Goal: Task Accomplishment & Management: Complete application form

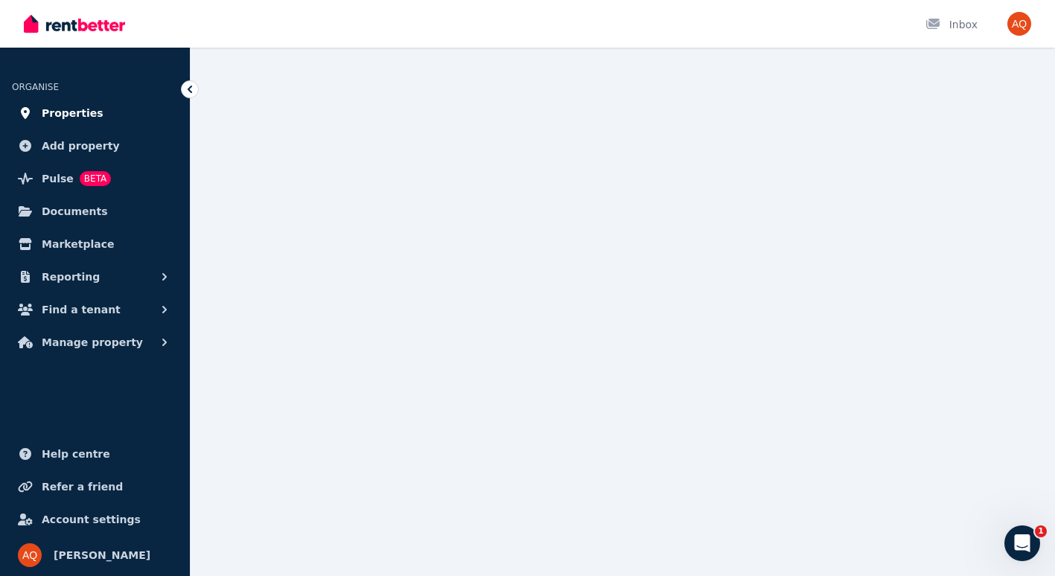
click at [68, 115] on span "Properties" at bounding box center [73, 113] width 62 height 18
click at [190, 88] on icon at bounding box center [190, 89] width 4 height 7
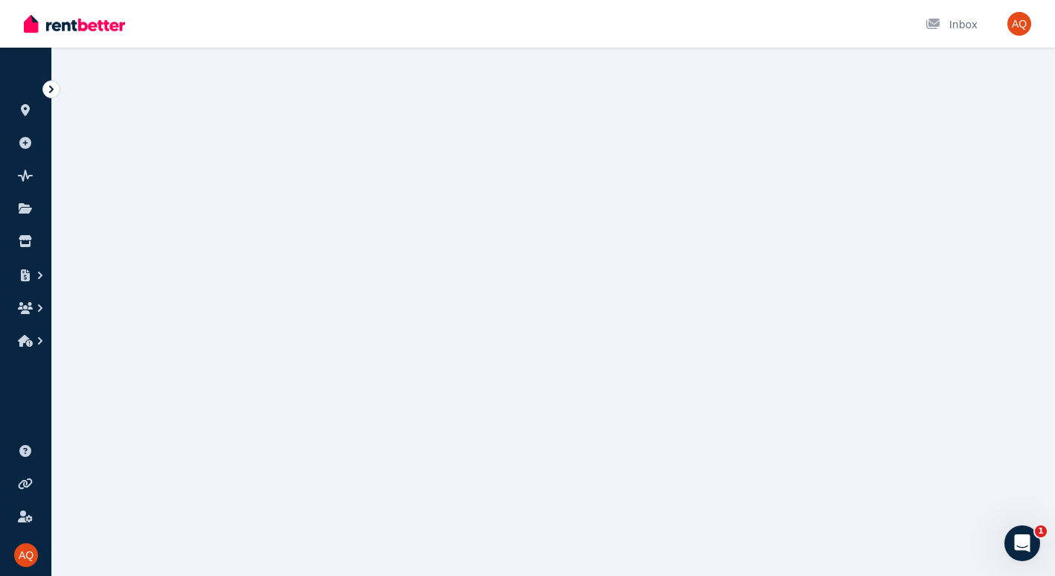
click at [42, 89] on span "ORGANISE" at bounding box center [35, 87] width 47 height 10
click at [49, 91] on icon at bounding box center [51, 89] width 15 height 15
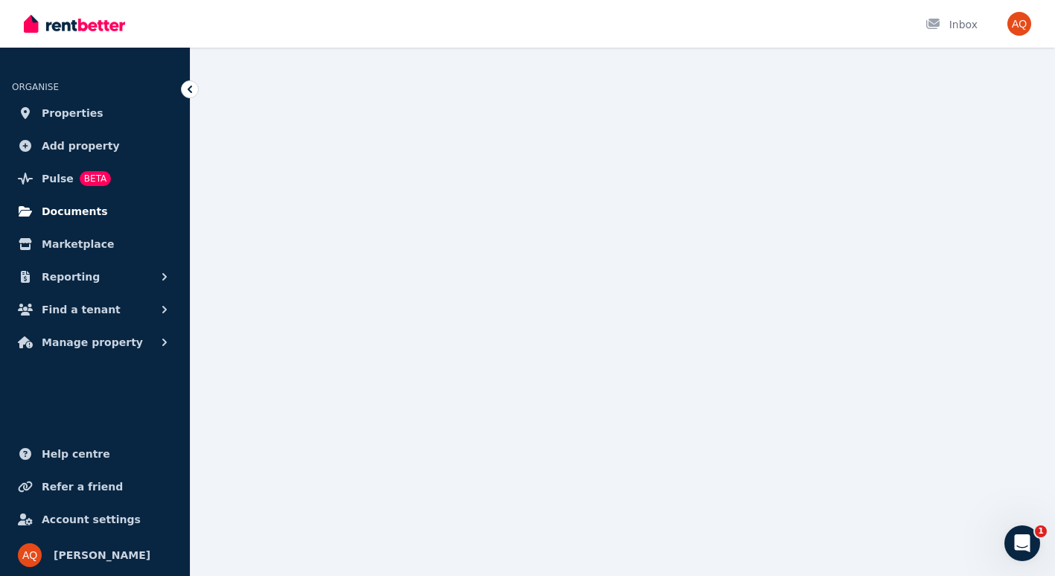
click at [54, 211] on span "Documents" at bounding box center [75, 211] width 66 height 18
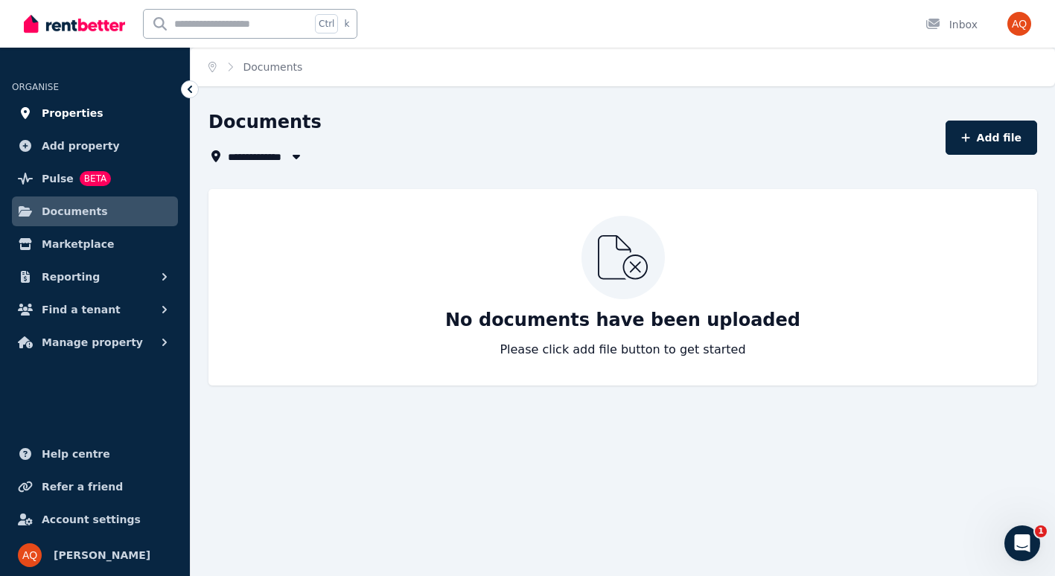
click at [63, 118] on span "Properties" at bounding box center [73, 113] width 62 height 18
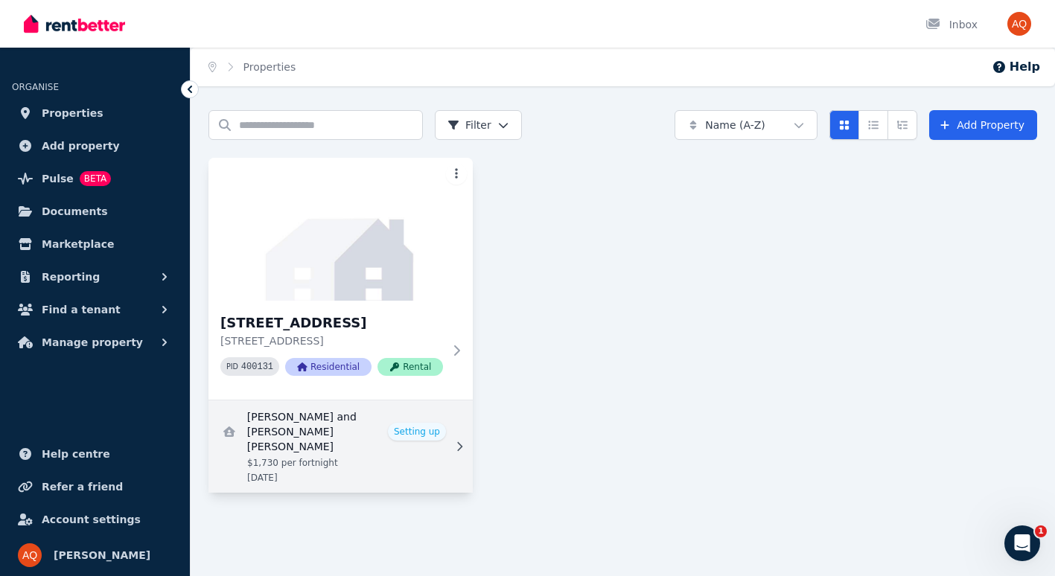
click at [418, 459] on link "View details for Hannah Sykes and Naeve O'Loughlin" at bounding box center [340, 446] width 264 height 92
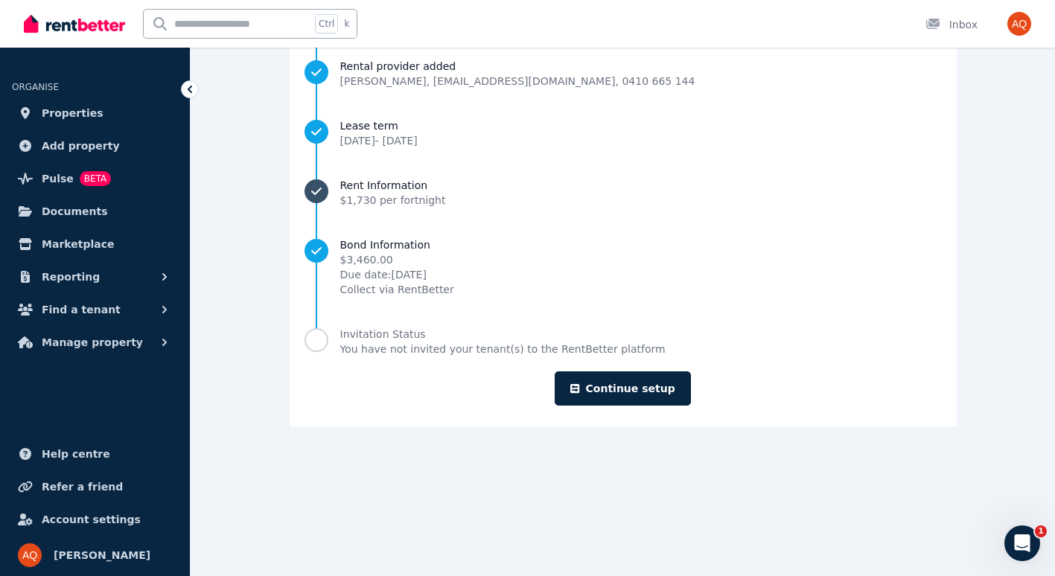
scroll to position [249, 0]
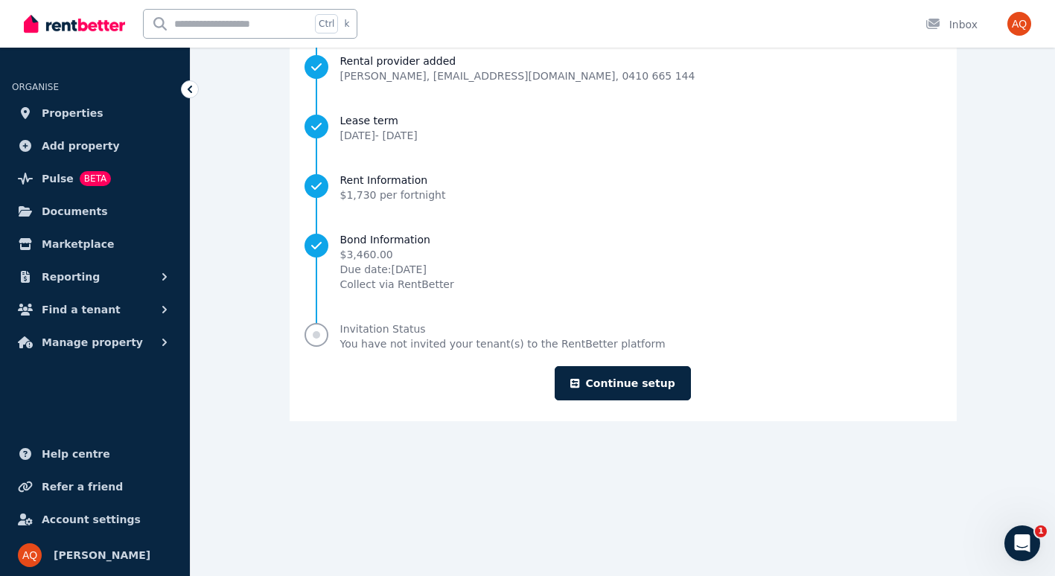
click at [328, 339] on span "Progress" at bounding box center [316, 335] width 24 height 24
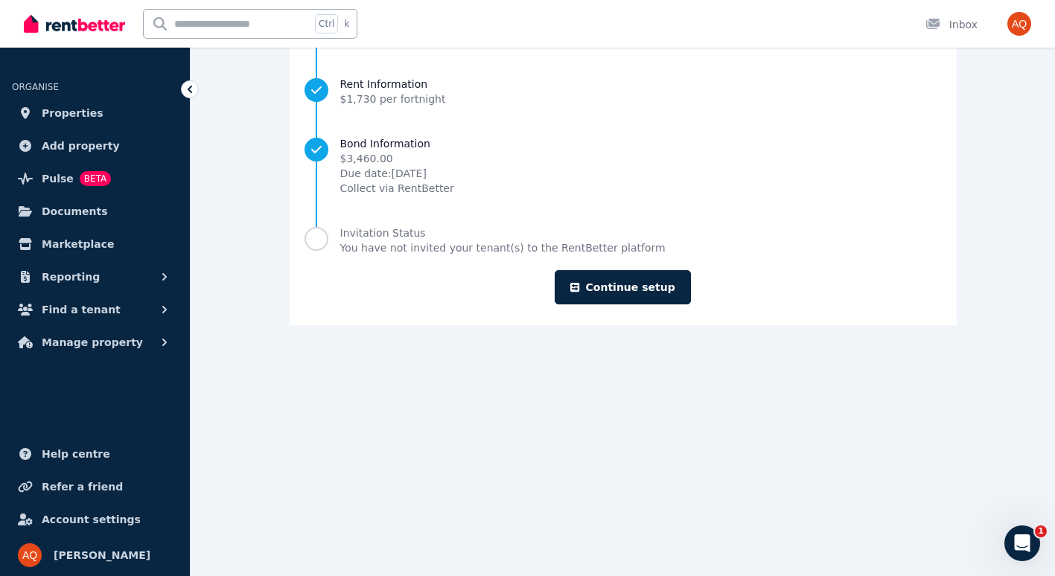
scroll to position [346, 0]
click at [642, 284] on link "Continue setup" at bounding box center [622, 286] width 135 height 34
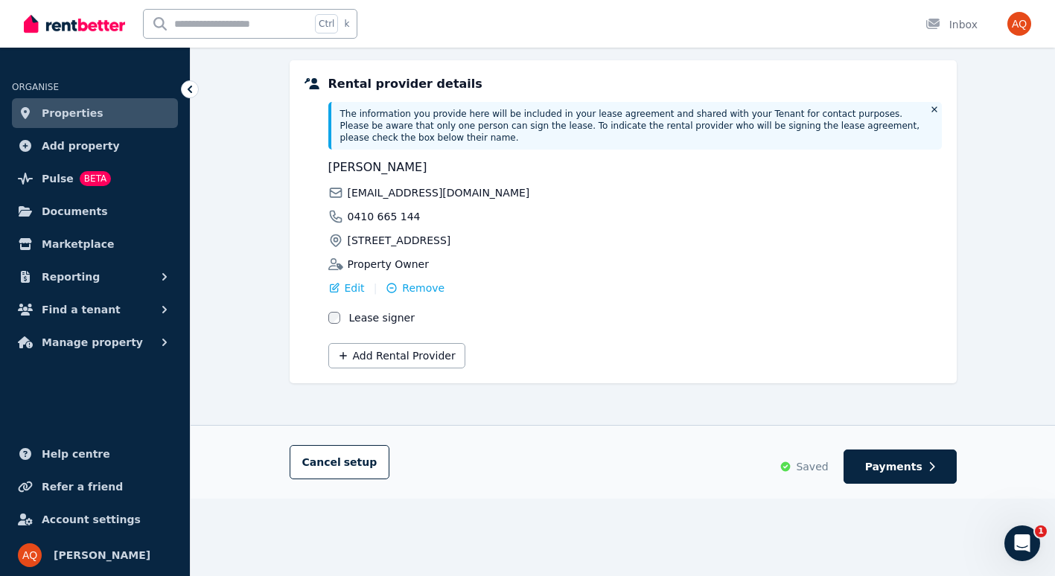
scroll to position [386, 0]
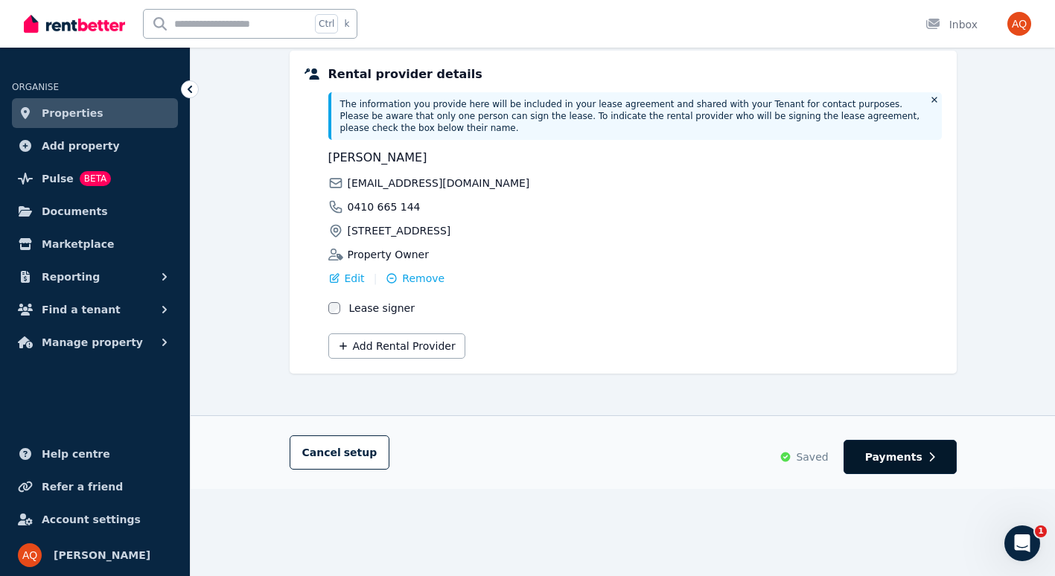
click at [885, 450] on span "Payments" at bounding box center [893, 457] width 57 height 15
select select "**********"
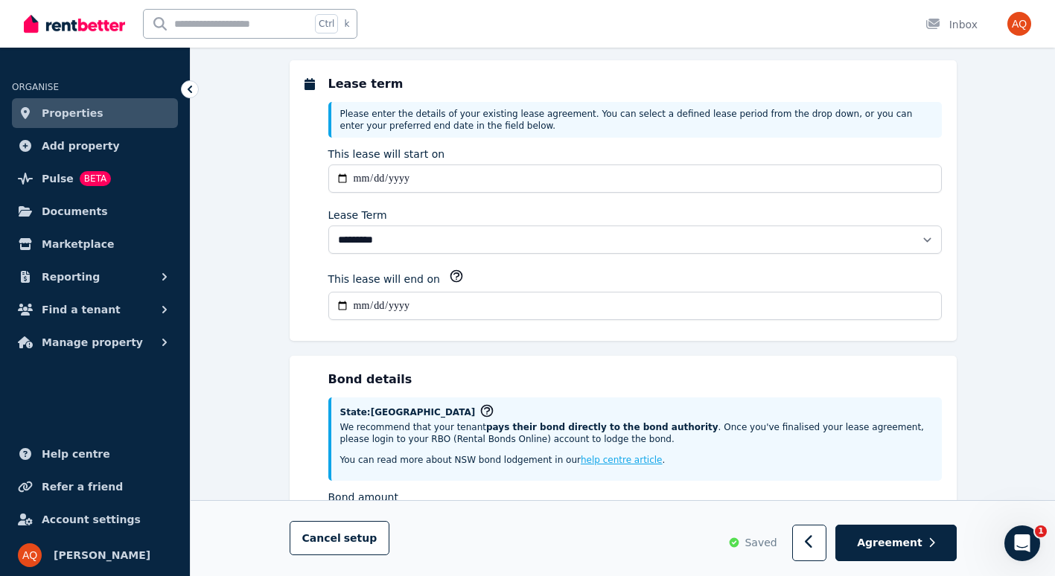
scroll to position [0, 0]
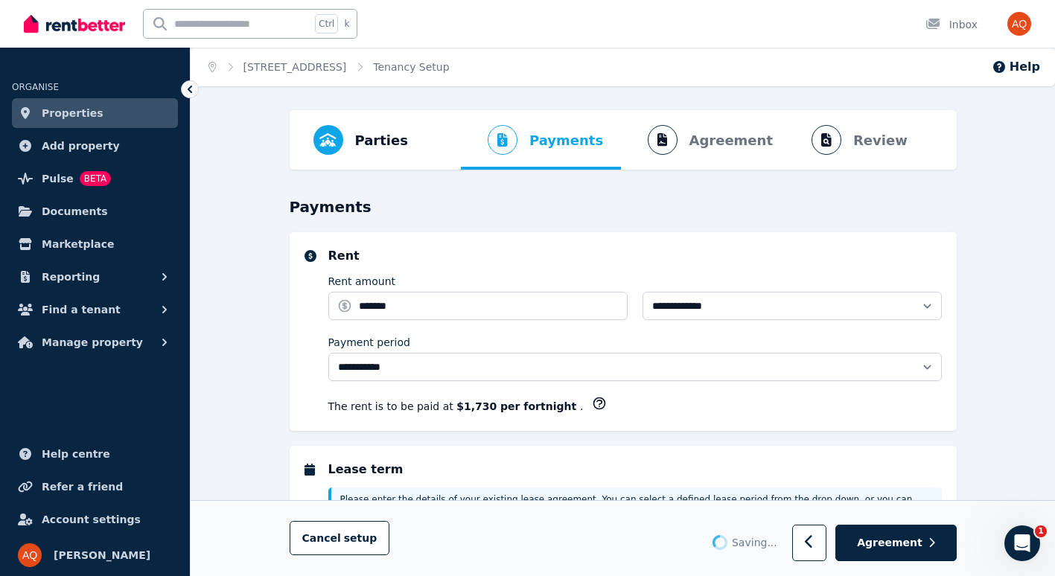
select select "**********"
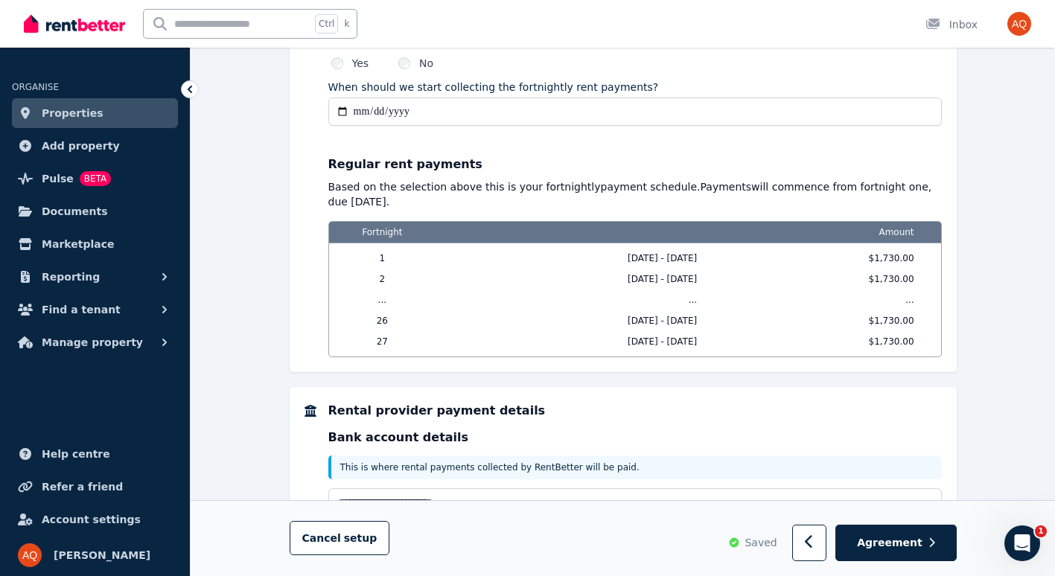
scroll to position [1318, 0]
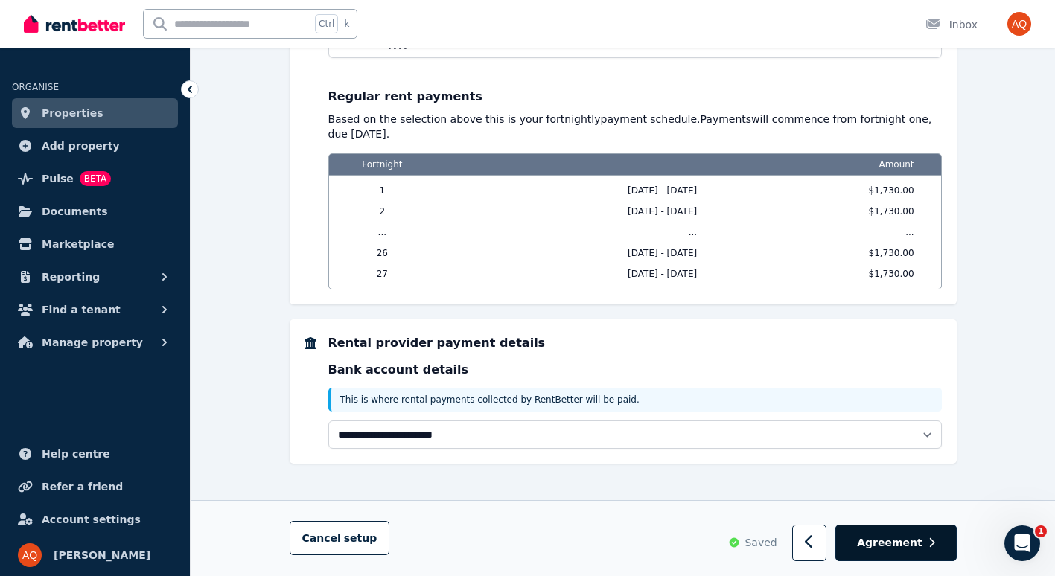
click at [913, 543] on span "Agreement" at bounding box center [890, 543] width 66 height 15
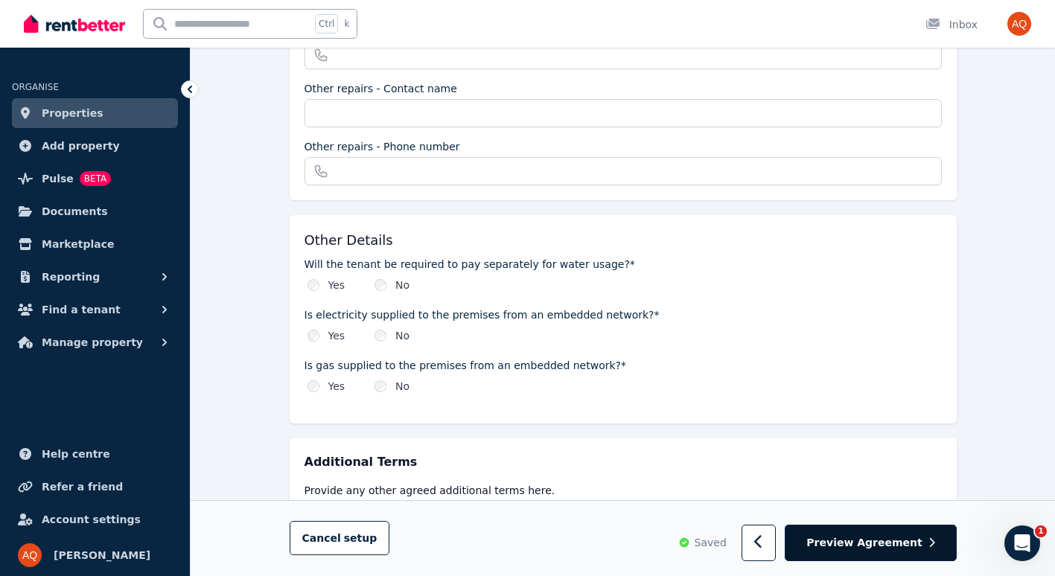
scroll to position [1592, 0]
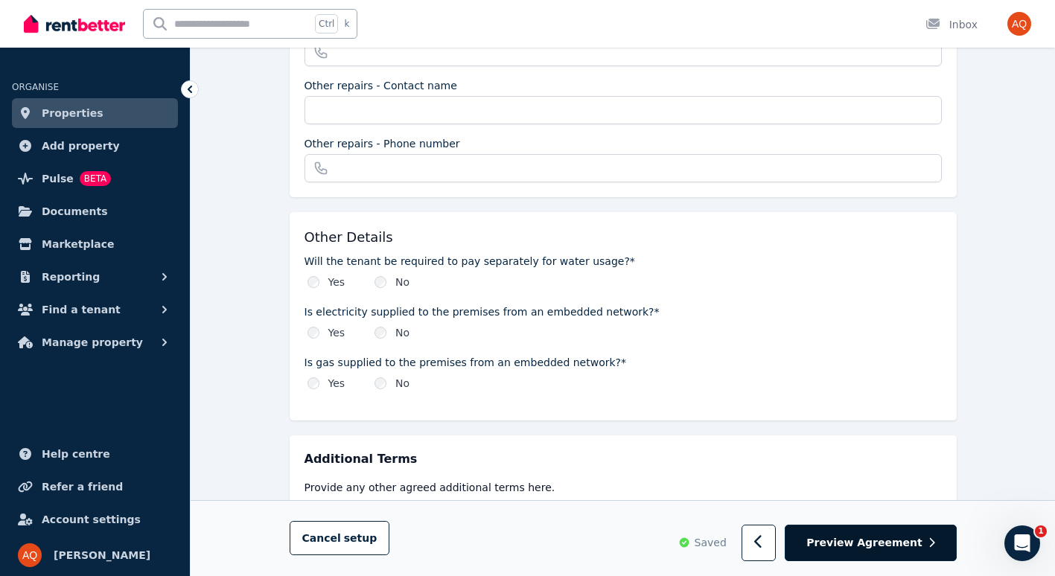
click at [884, 548] on span "Preview Agreement" at bounding box center [863, 543] width 115 height 15
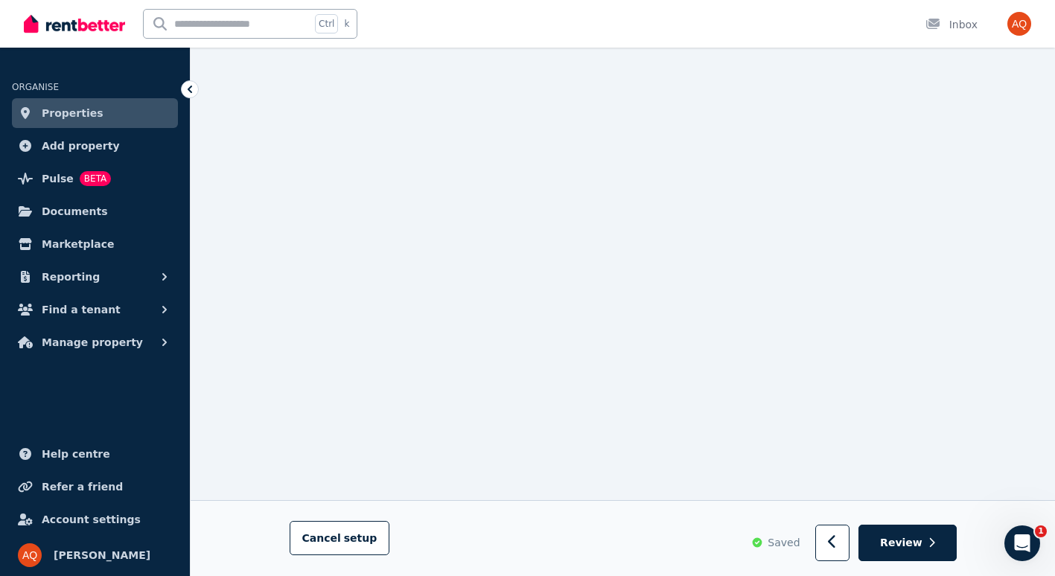
scroll to position [2748, 0]
click at [919, 540] on span "Review" at bounding box center [901, 543] width 42 height 15
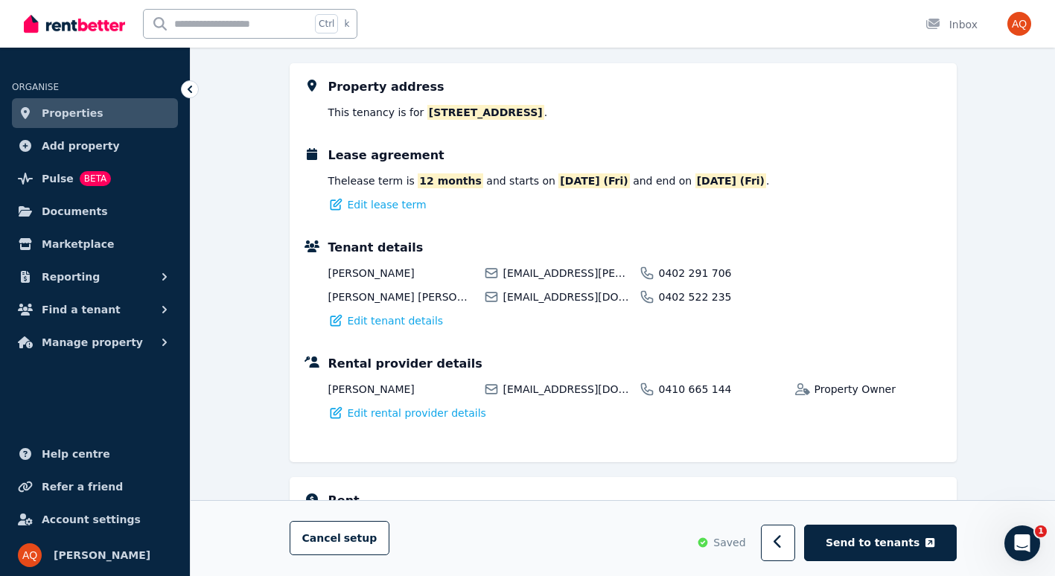
scroll to position [200, 0]
click at [889, 540] on span "Send to tenants" at bounding box center [873, 543] width 94 height 15
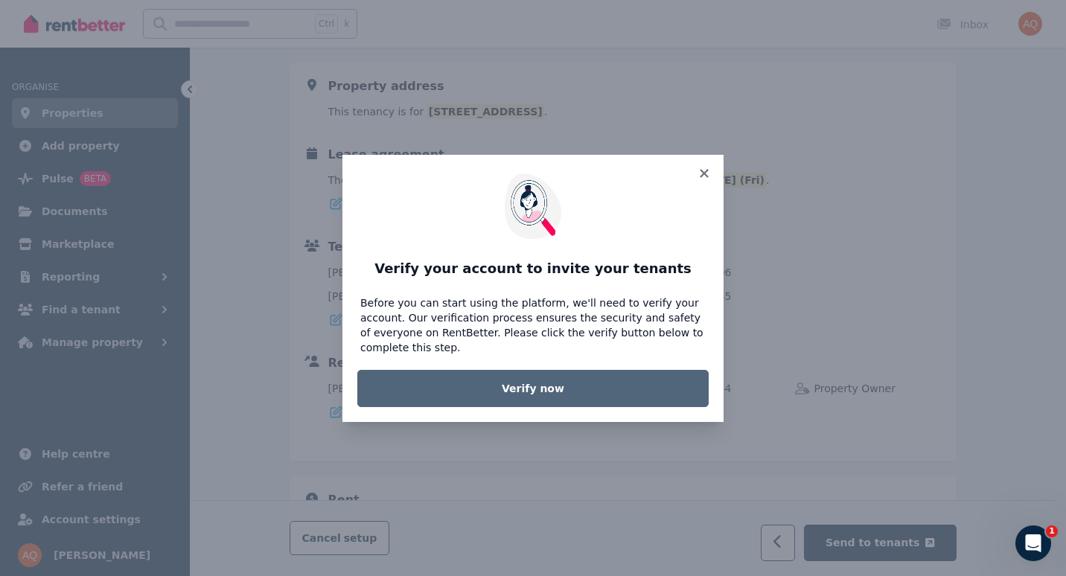
click at [569, 383] on link "Verify now" at bounding box center [532, 388] width 351 height 37
click at [542, 374] on link "Verify now" at bounding box center [532, 388] width 351 height 37
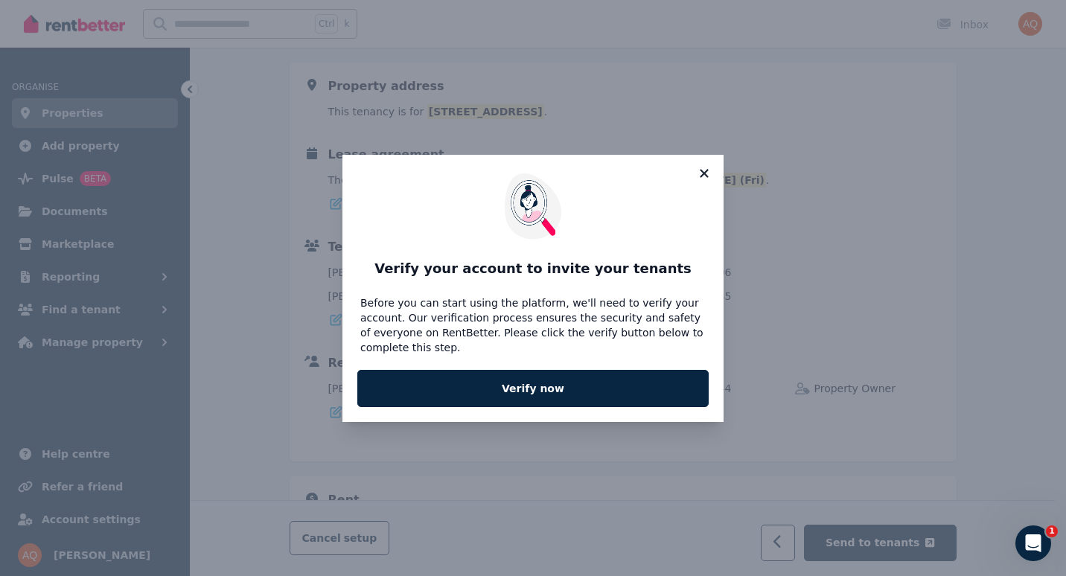
click at [705, 178] on icon at bounding box center [704, 173] width 15 height 13
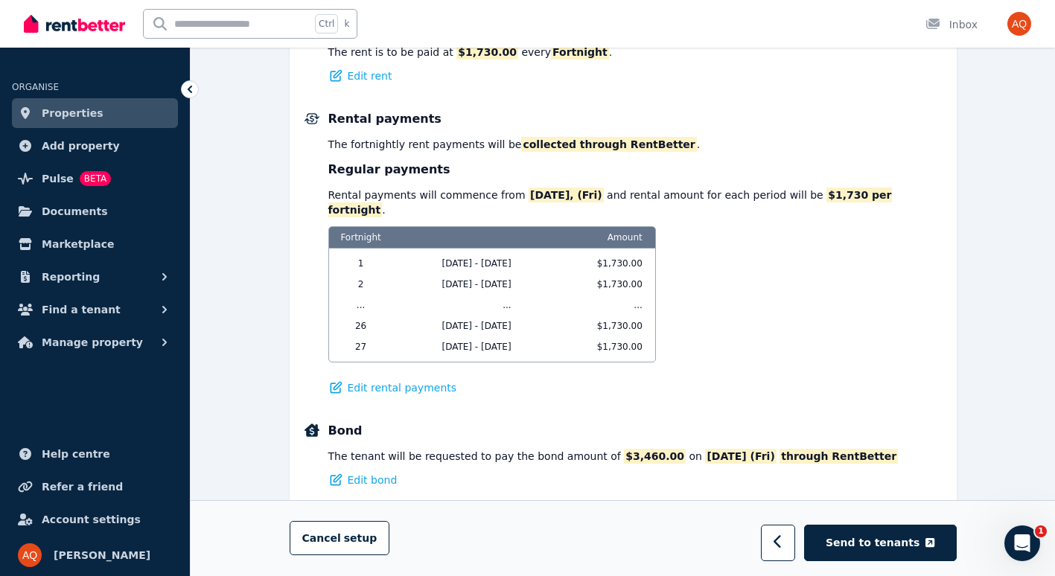
scroll to position [674, 0]
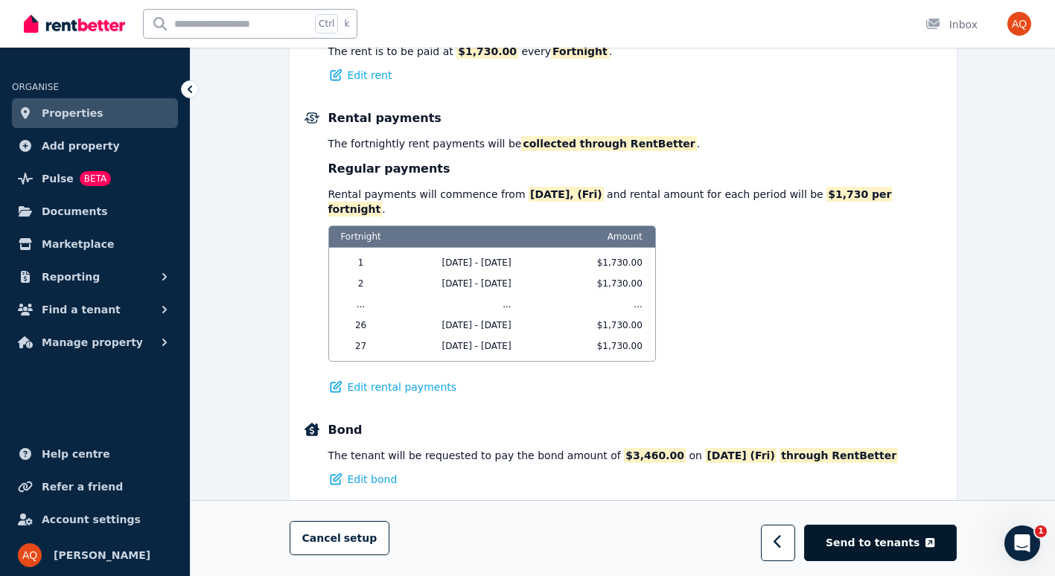
click at [878, 546] on span "Send to tenants" at bounding box center [873, 543] width 94 height 15
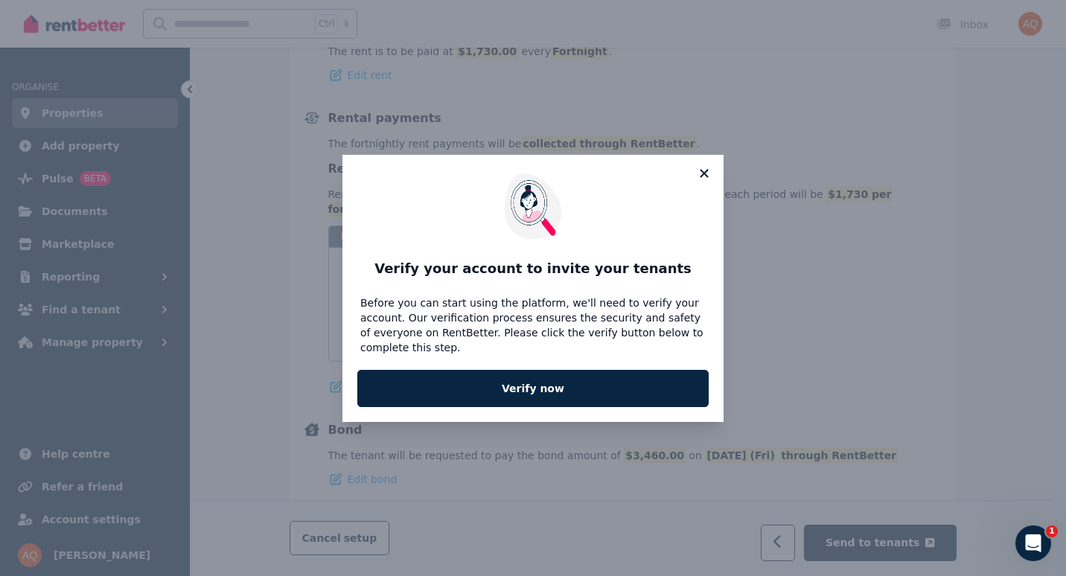
click at [703, 176] on icon at bounding box center [704, 173] width 15 height 13
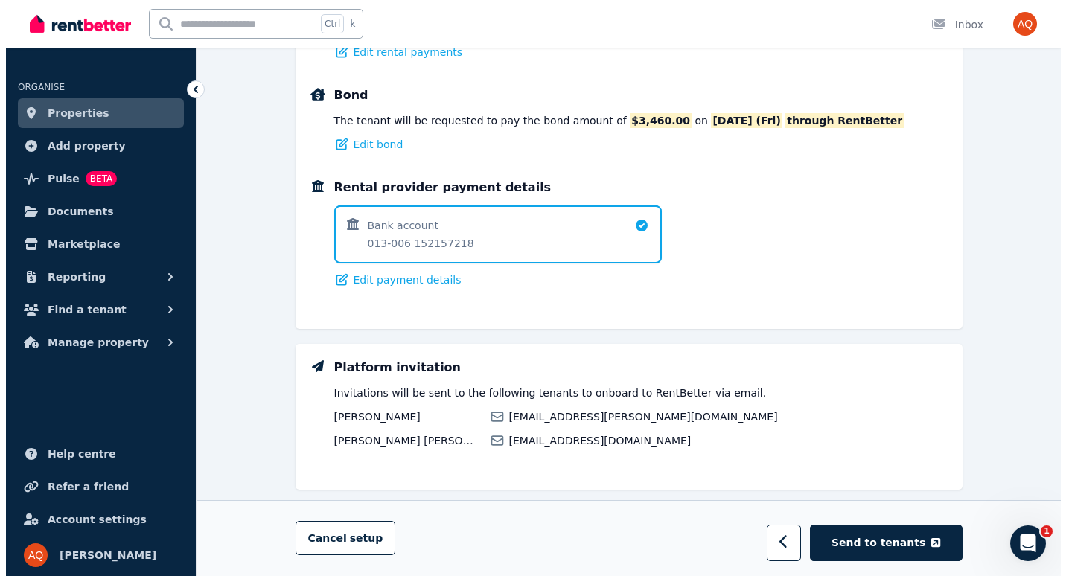
scroll to position [1024, 0]
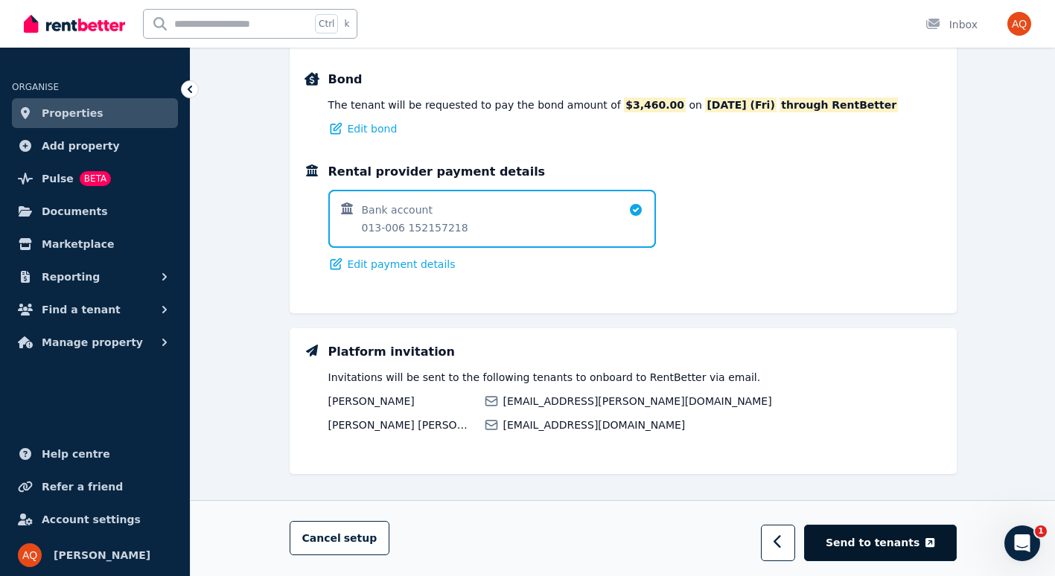
click at [888, 540] on span "Send to tenants" at bounding box center [873, 543] width 94 height 15
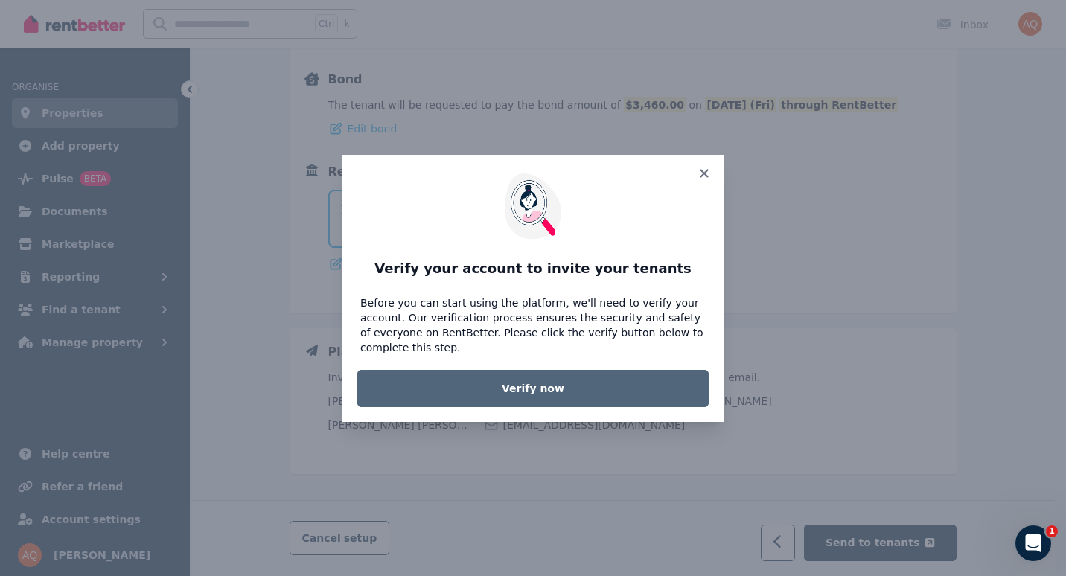
click at [573, 388] on link "Verify now" at bounding box center [532, 388] width 351 height 37
click at [533, 383] on link "Verify now" at bounding box center [532, 388] width 351 height 37
click at [546, 372] on link "Verify now" at bounding box center [532, 388] width 351 height 37
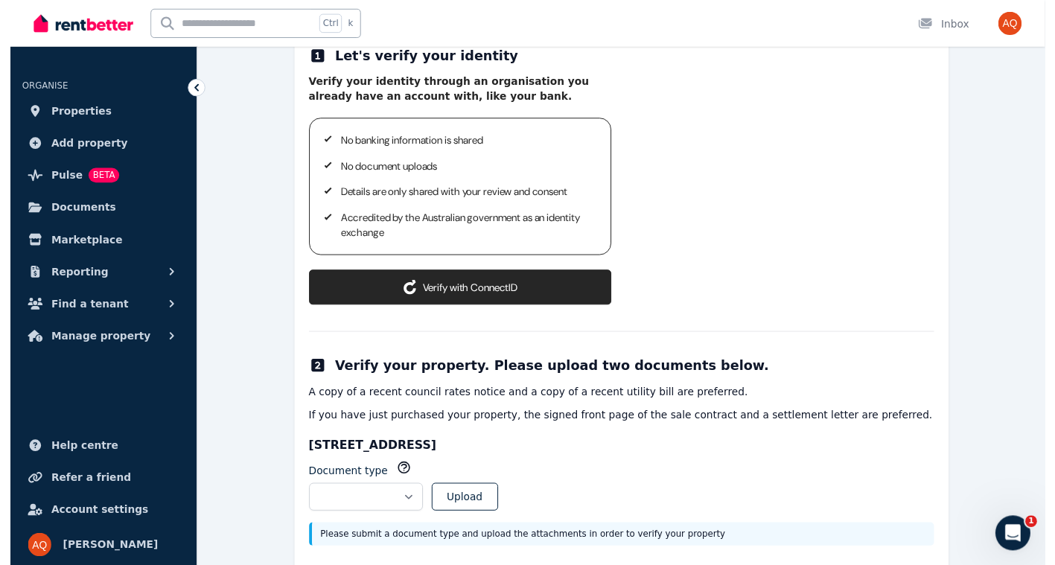
scroll to position [207, 0]
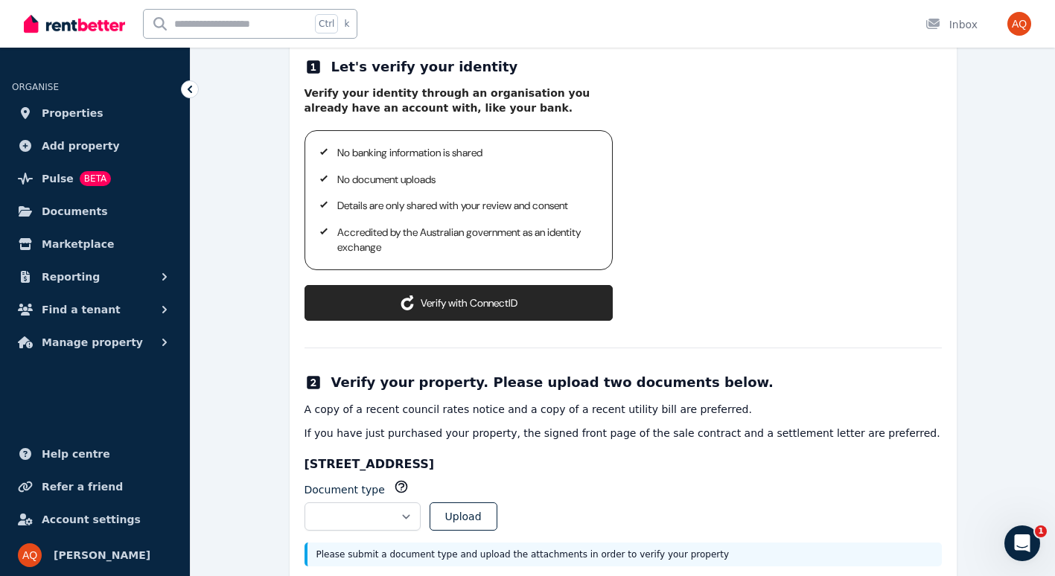
click at [494, 296] on button "Verify with ConnectID" at bounding box center [458, 303] width 308 height 36
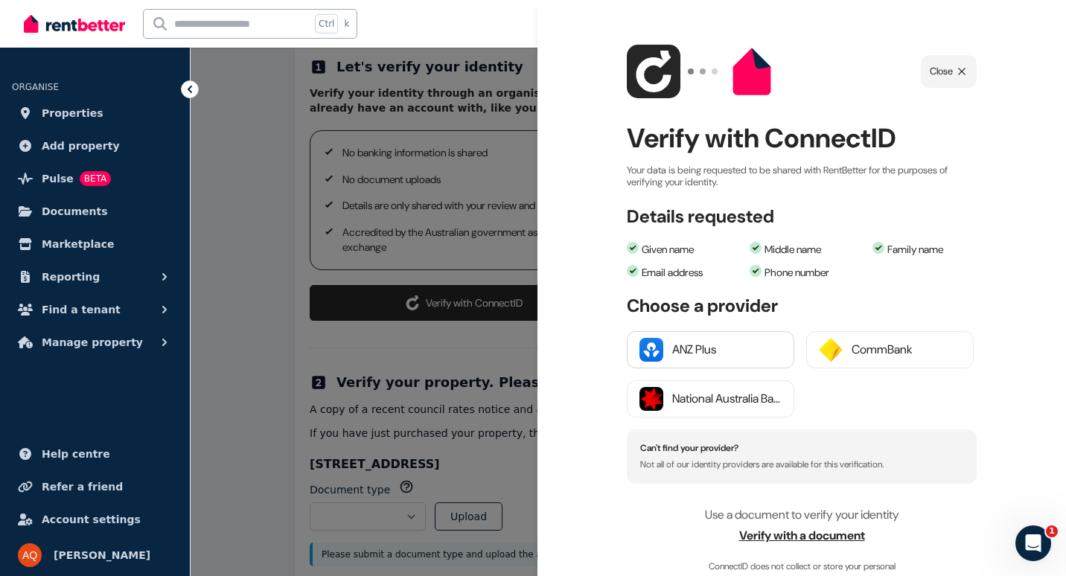
click at [688, 351] on div "ANZ Plus" at bounding box center [726, 350] width 109 height 18
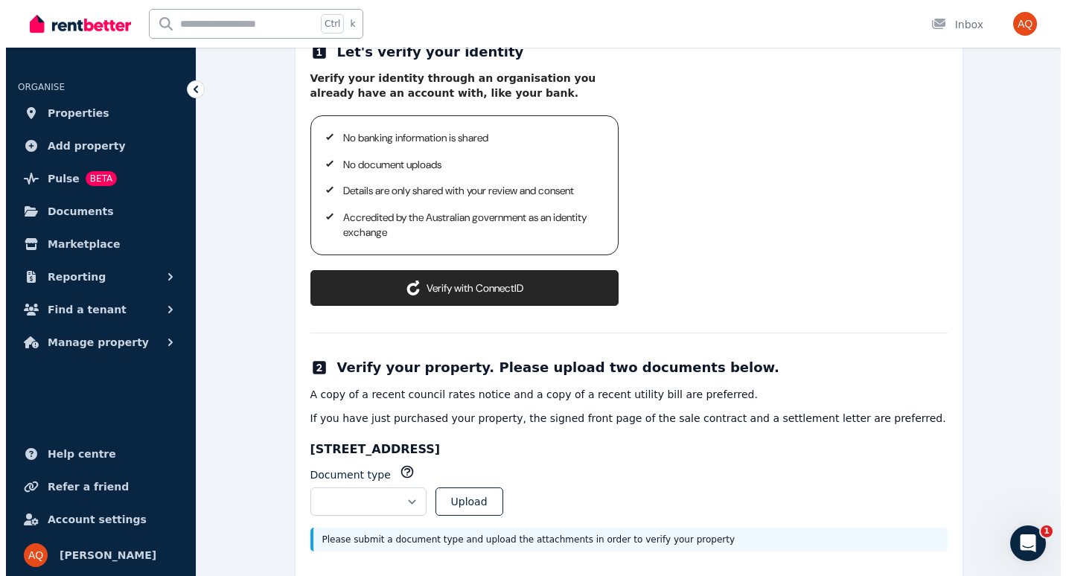
scroll to position [272, 0]
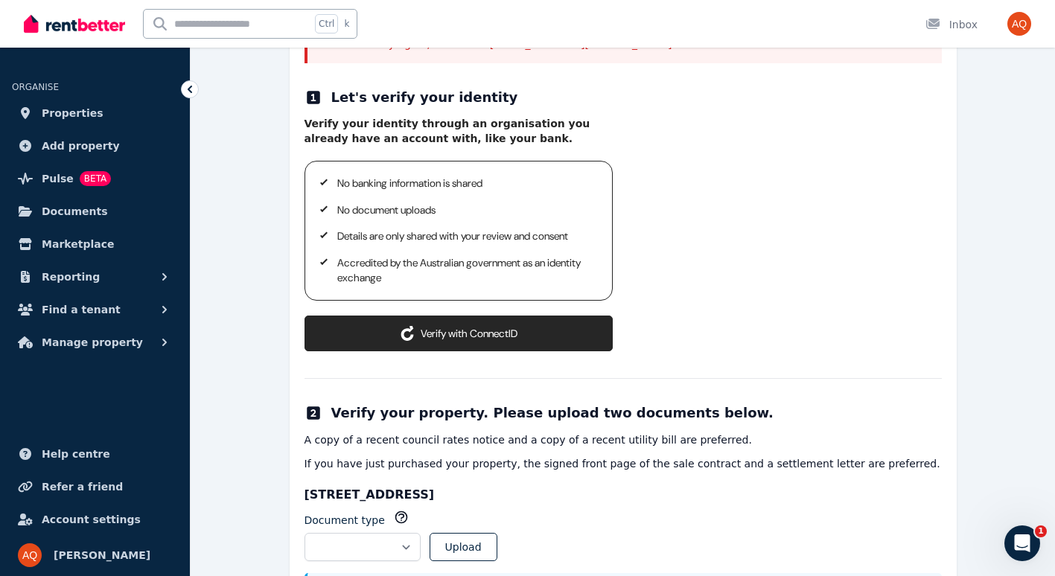
click at [485, 328] on button "Verify with ConnectID" at bounding box center [458, 334] width 308 height 36
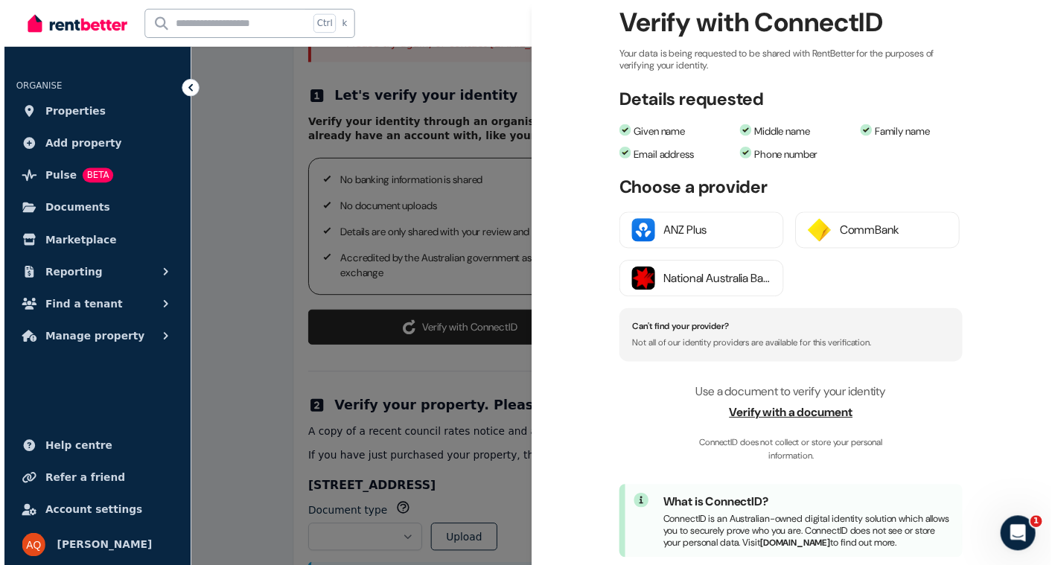
scroll to position [164, 0]
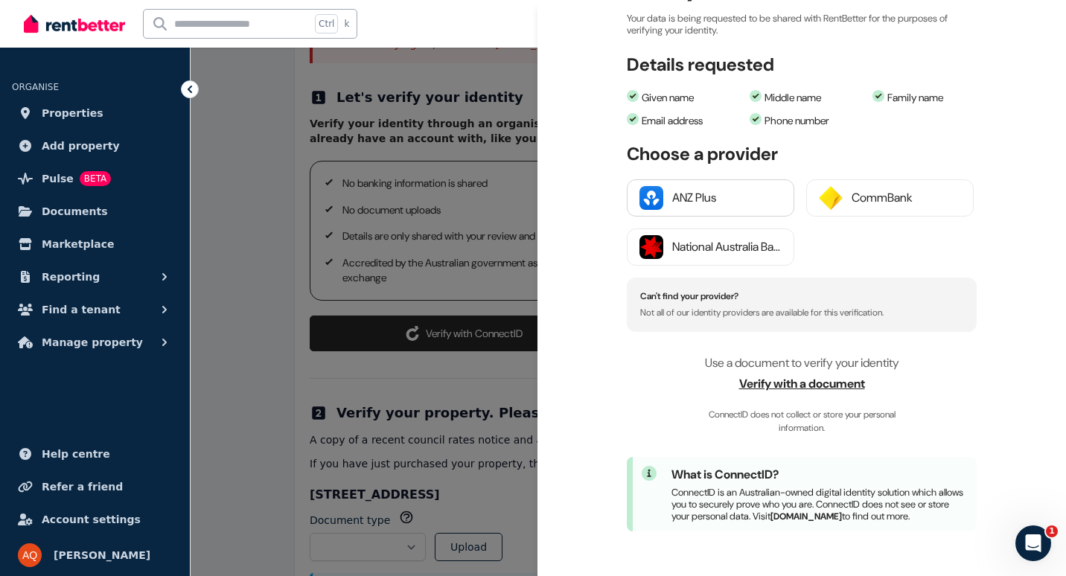
click at [712, 195] on button "ANZ Plus" at bounding box center [710, 197] width 167 height 37
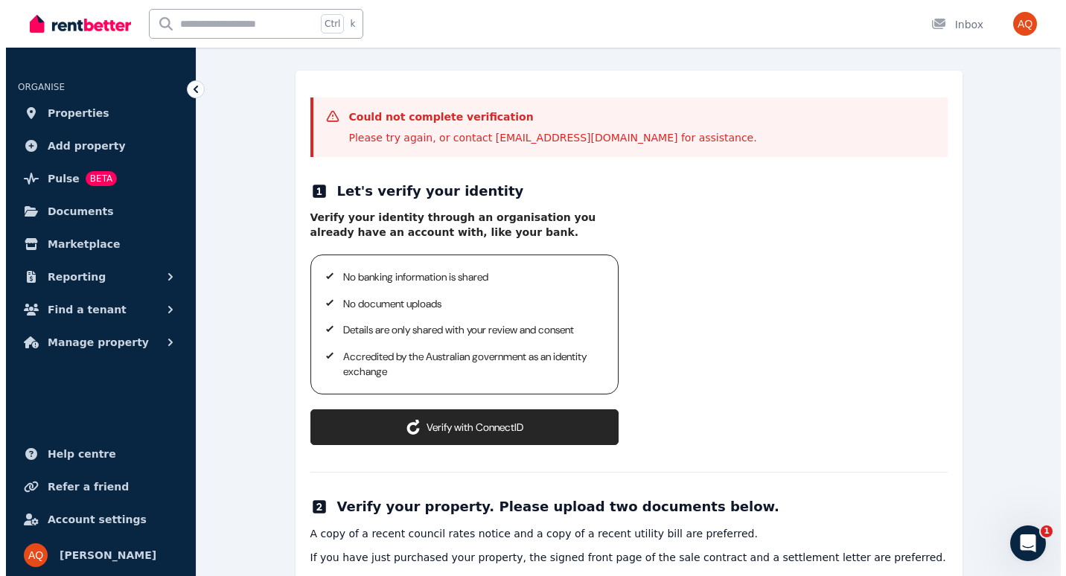
scroll to position [253, 0]
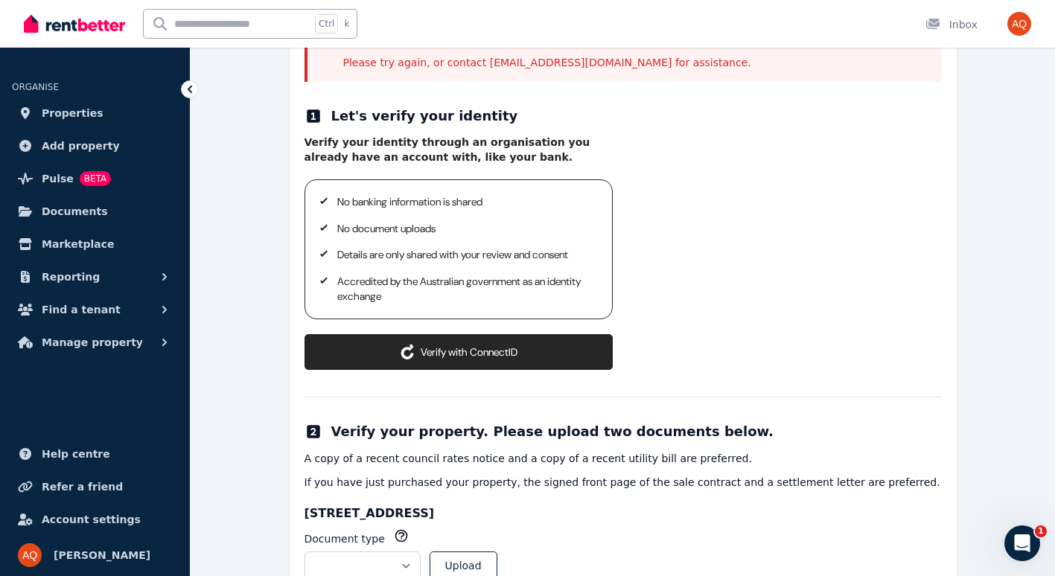
click at [508, 346] on button "Verify with ConnectID" at bounding box center [458, 352] width 308 height 36
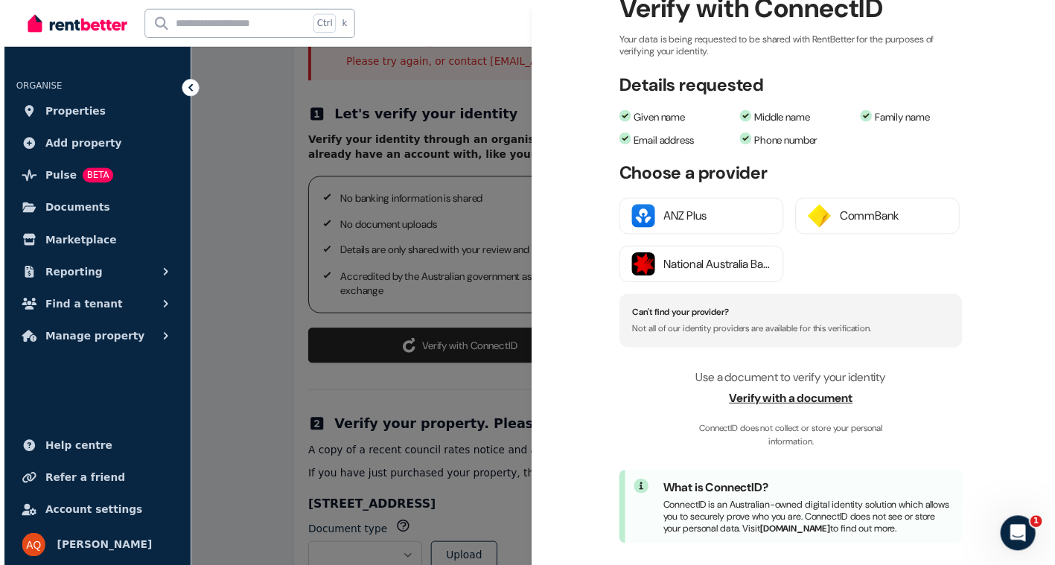
scroll to position [130, 0]
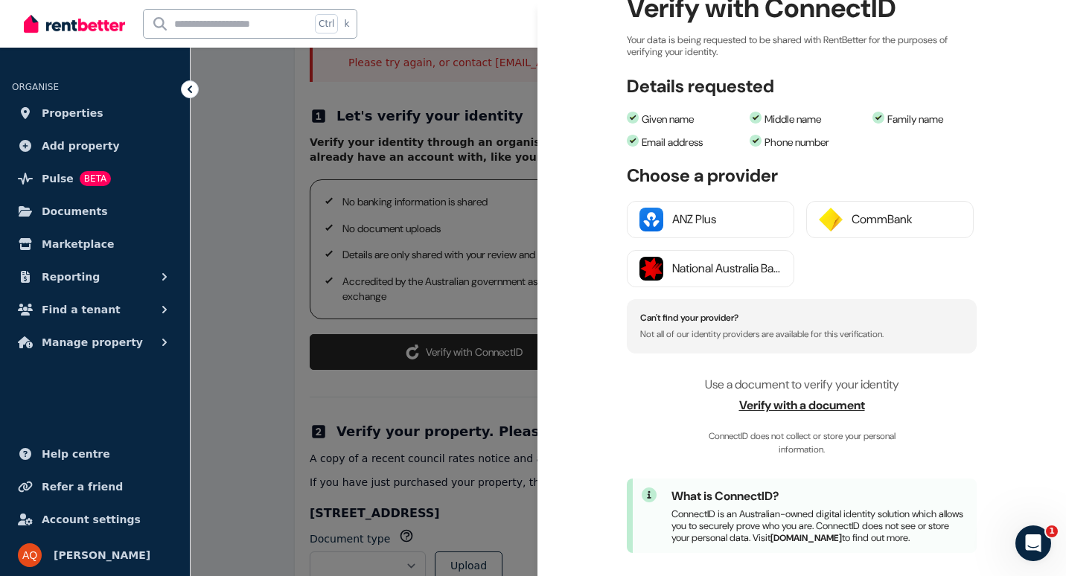
click at [785, 403] on span "Verify with a document" at bounding box center [802, 406] width 350 height 18
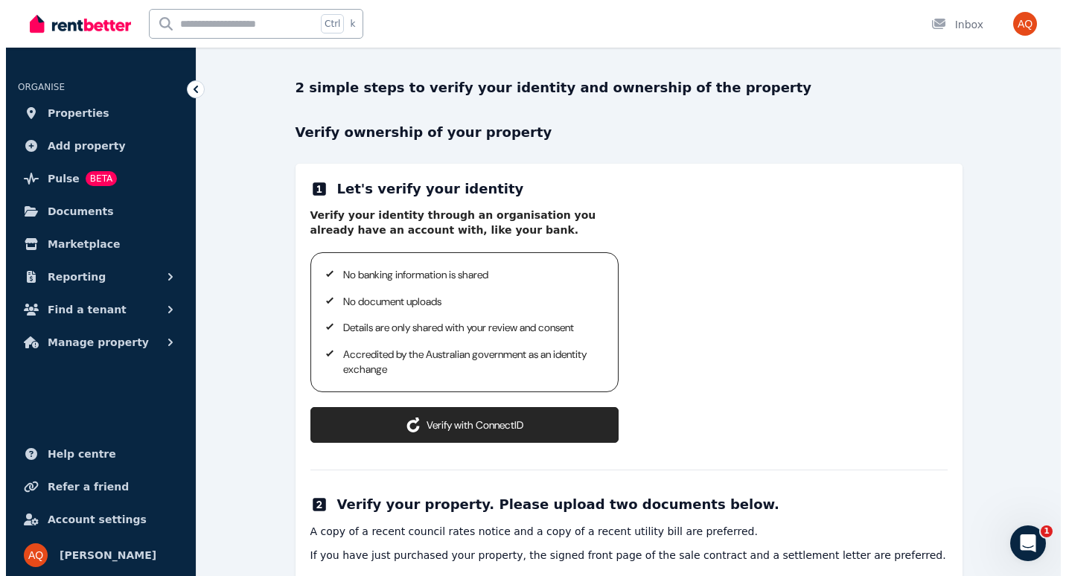
scroll to position [101, 0]
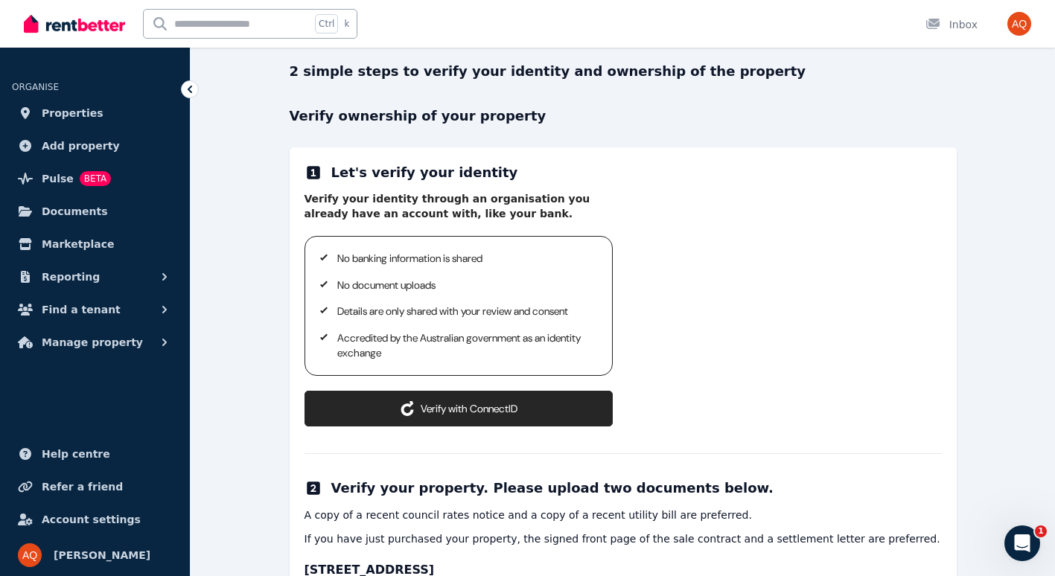
click at [476, 408] on button "Verify with ConnectID" at bounding box center [458, 409] width 308 height 36
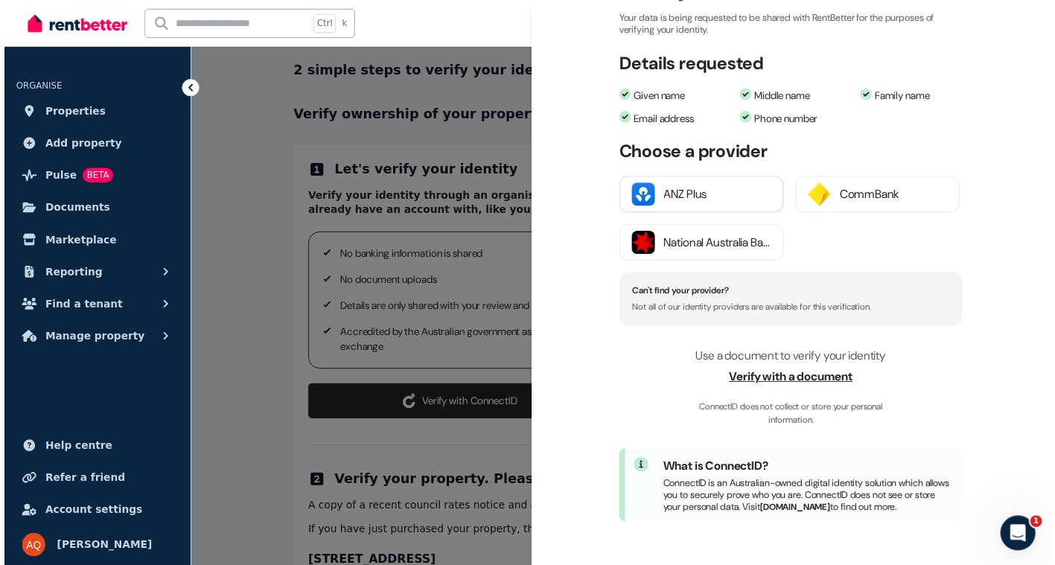
scroll to position [164, 0]
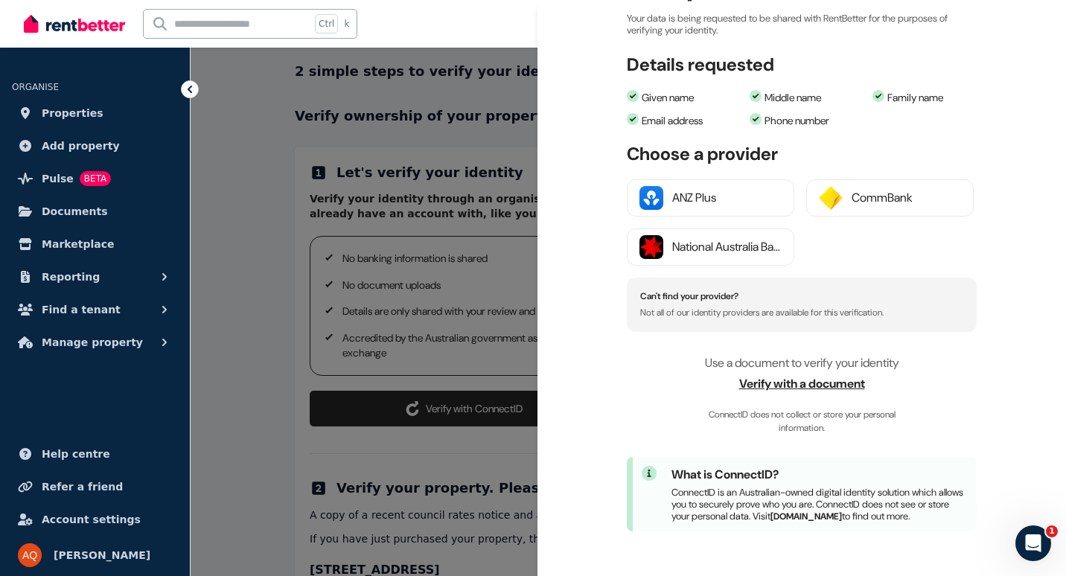
click at [789, 375] on span "Verify with a document" at bounding box center [802, 384] width 350 height 18
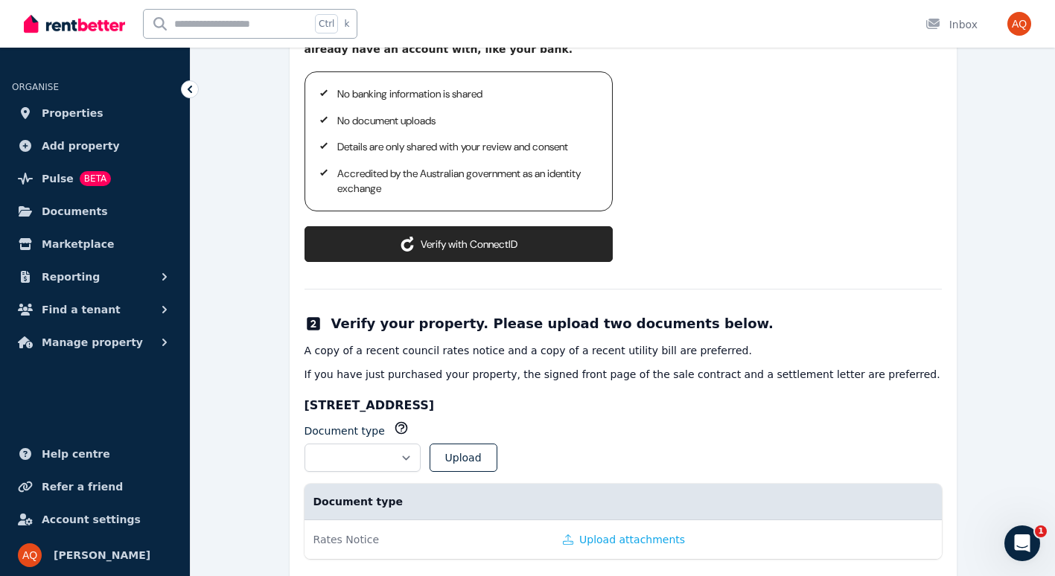
scroll to position [270, 0]
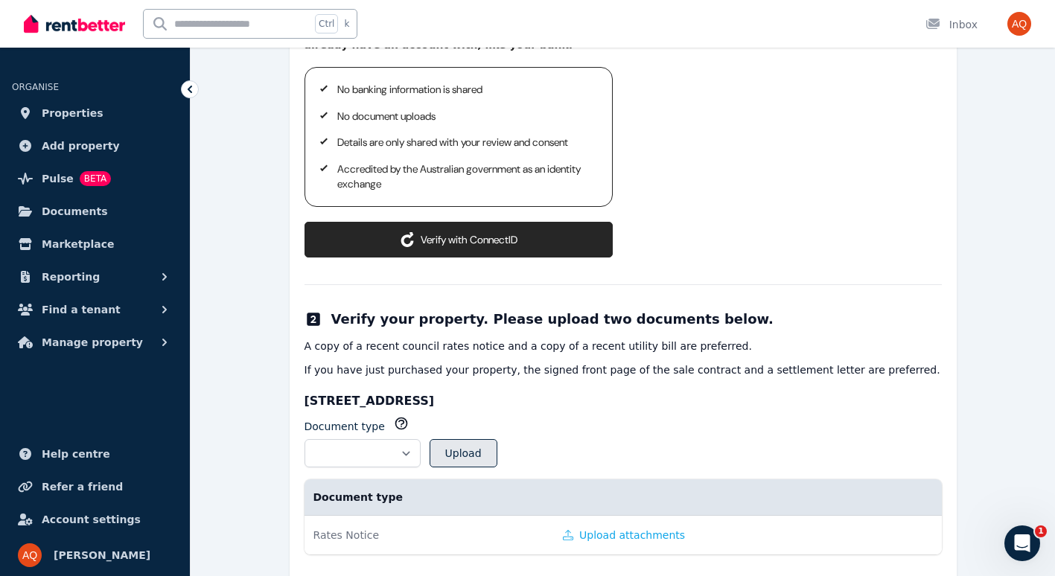
click at [497, 445] on button "Upload" at bounding box center [464, 453] width 68 height 28
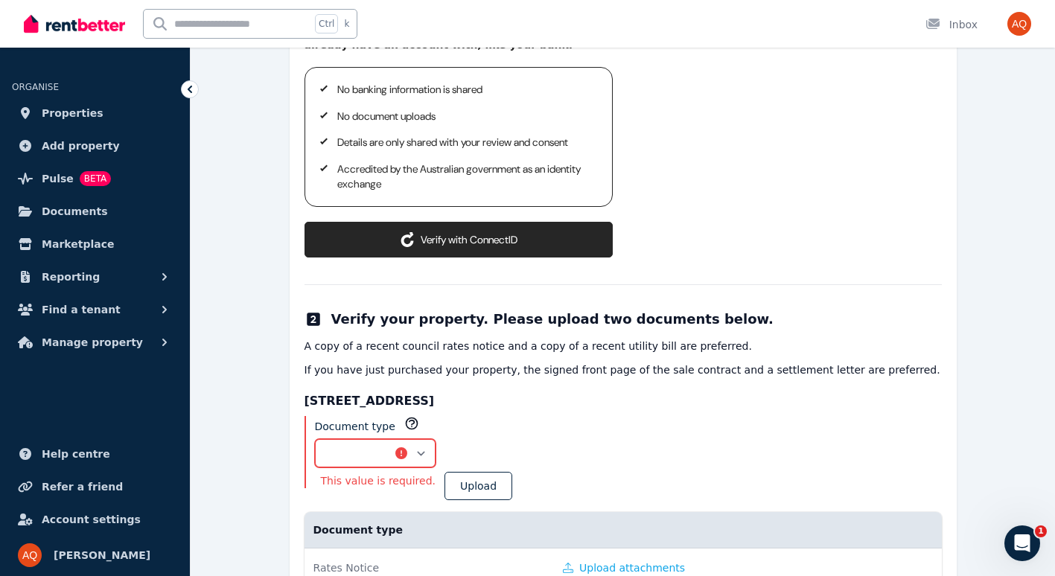
click at [436, 455] on select "**********" at bounding box center [375, 453] width 121 height 28
select select "**********"
click at [315, 439] on select "**********" at bounding box center [375, 453] width 121 height 28
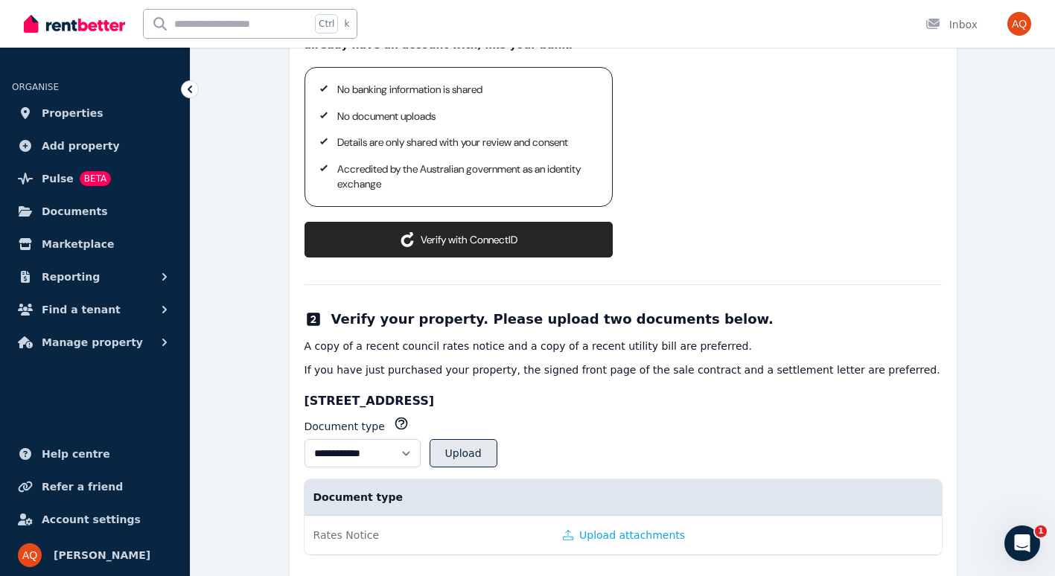
click at [497, 456] on button "Upload" at bounding box center [464, 453] width 68 height 28
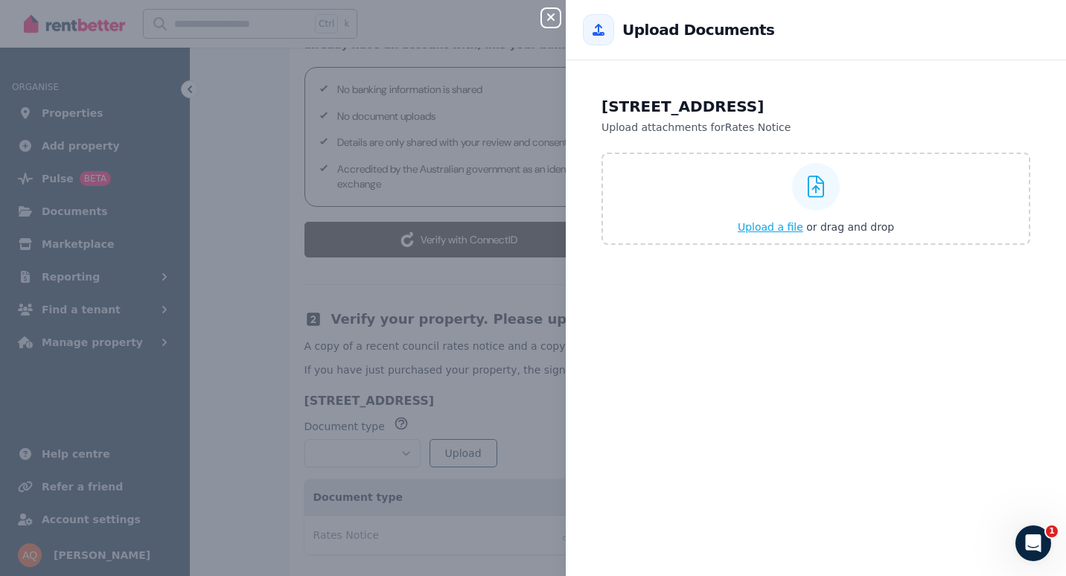
click at [765, 231] on span "Upload a file" at bounding box center [771, 227] width 66 height 12
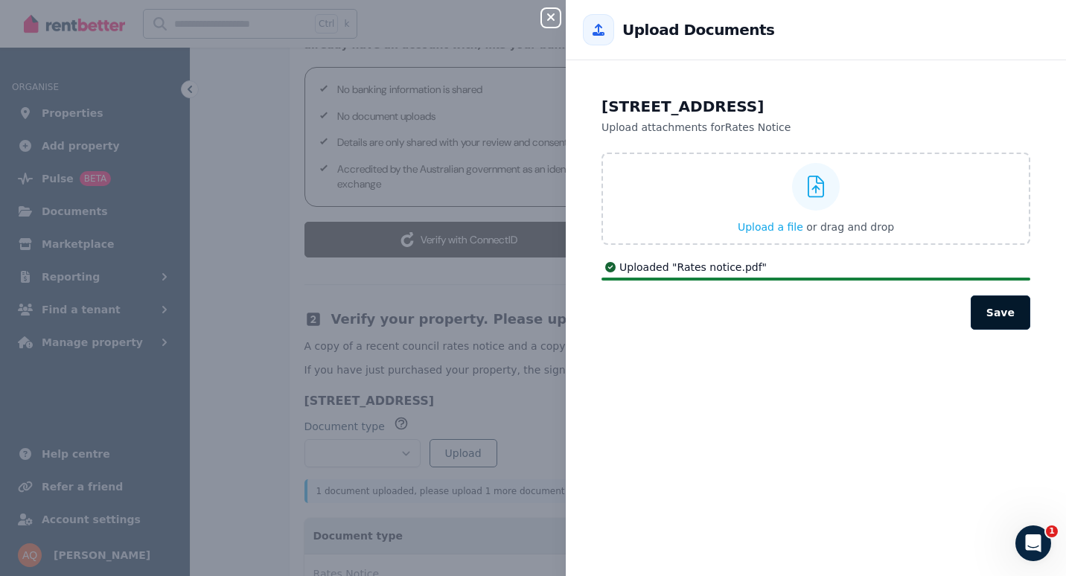
click at [986, 319] on button "Save" at bounding box center [1001, 313] width 60 height 34
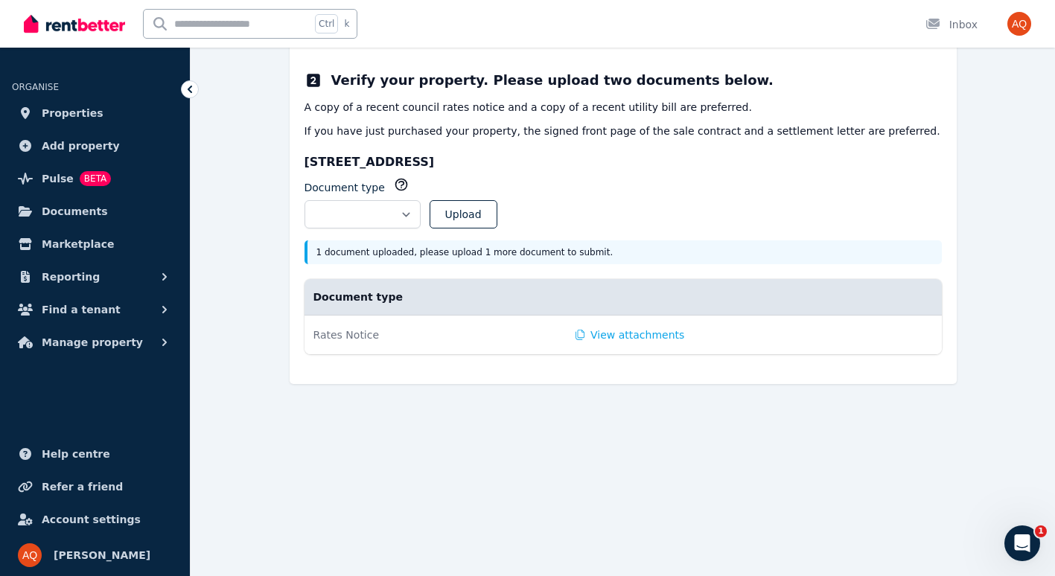
scroll to position [510, 0]
click at [408, 217] on select "**********" at bounding box center [362, 214] width 116 height 28
click at [304, 200] on select "**********" at bounding box center [362, 214] width 116 height 28
click at [376, 220] on select "**********" at bounding box center [362, 214] width 116 height 28
select select "**********"
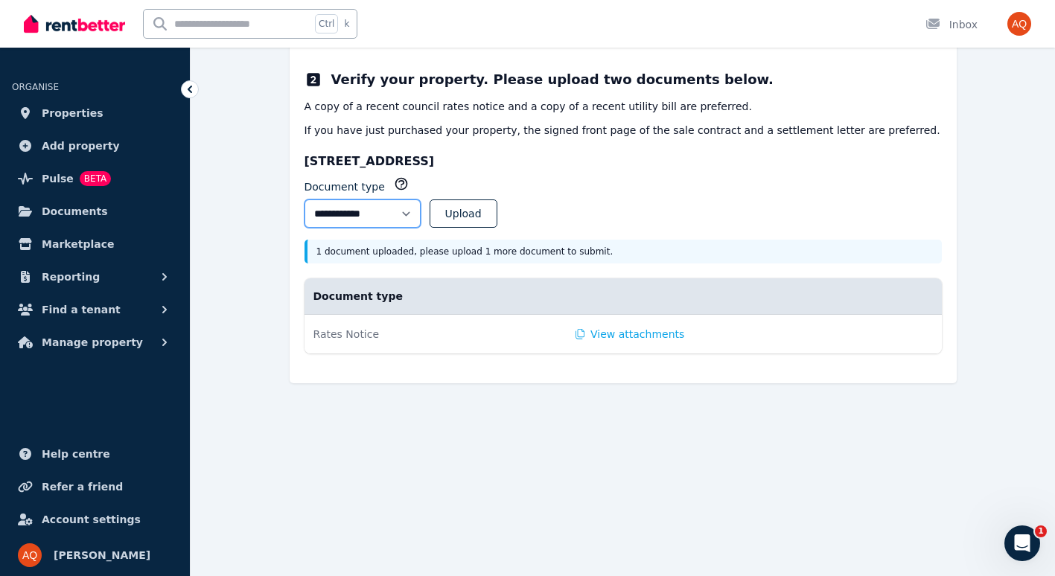
click at [304, 200] on select "**********" at bounding box center [362, 214] width 116 height 28
click at [494, 211] on button "Upload" at bounding box center [464, 214] width 68 height 28
select select
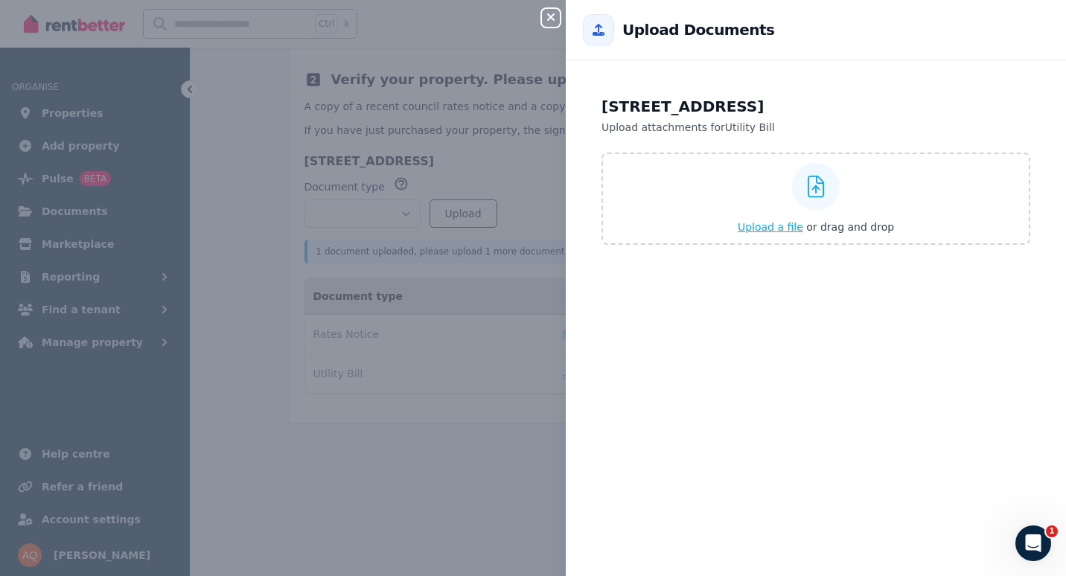
click at [786, 226] on span "Upload a file" at bounding box center [771, 227] width 66 height 12
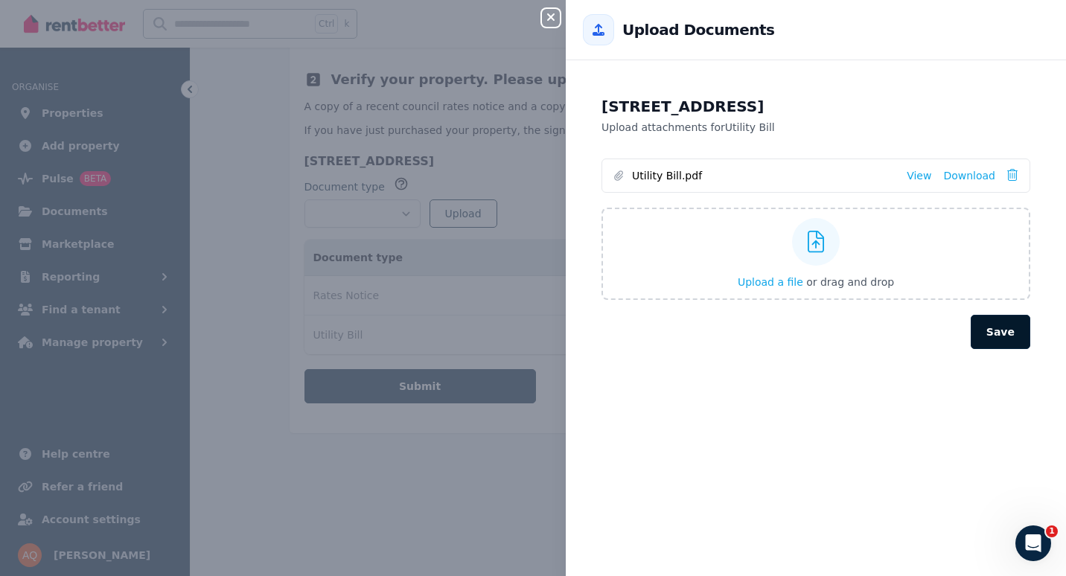
click at [1000, 371] on div "3/283 Old South Head Rd, Bondi Beach NSW 2026 Upload attachments for Utility Bi…" at bounding box center [816, 327] width 500 height 498
click at [989, 337] on button "Save" at bounding box center [1001, 332] width 60 height 34
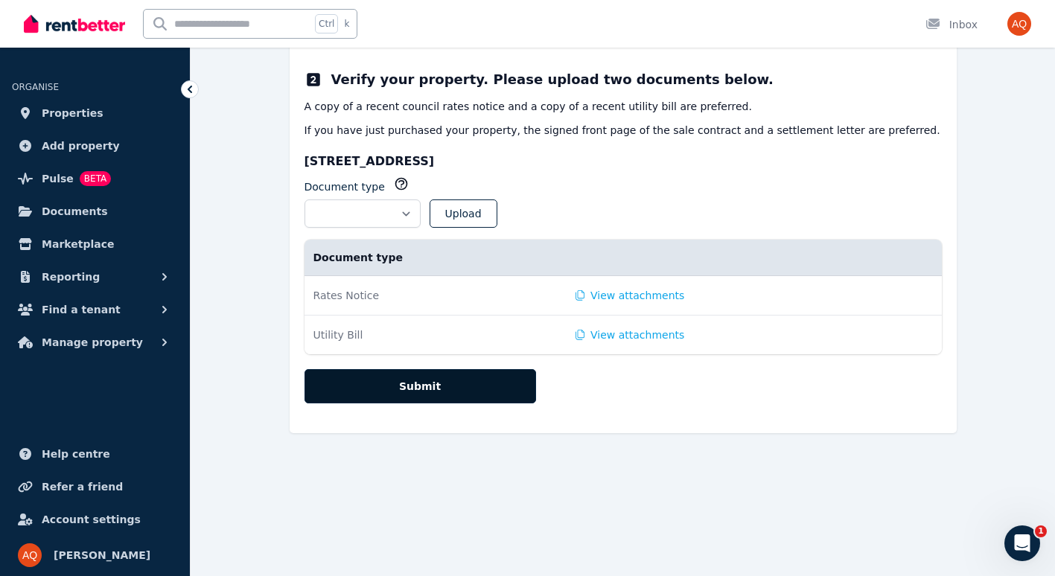
click at [435, 386] on button "Submit" at bounding box center [420, 386] width 232 height 34
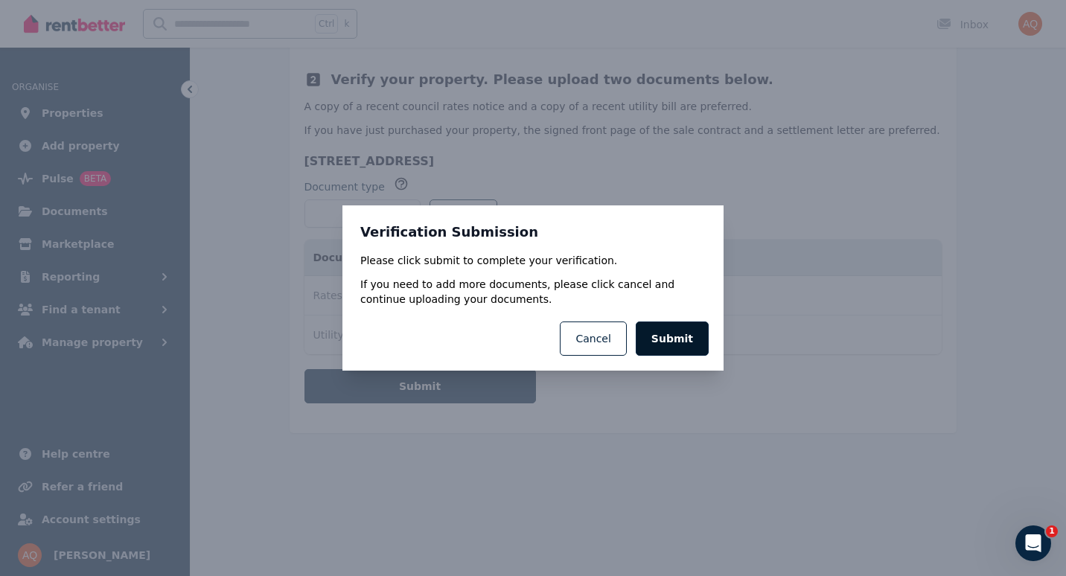
click at [667, 339] on button "Submit" at bounding box center [672, 339] width 73 height 34
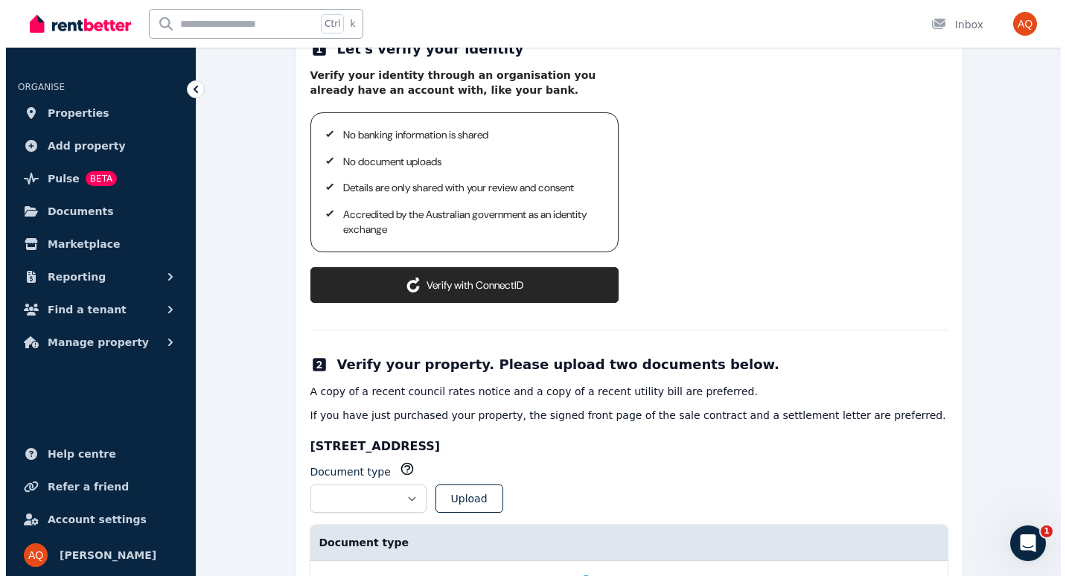
scroll to position [148, 0]
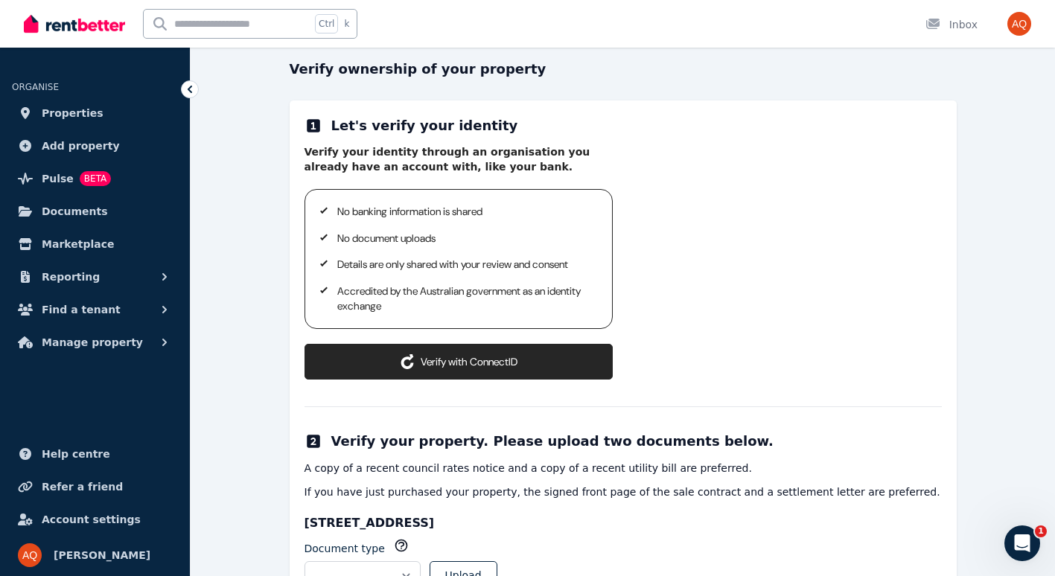
click at [477, 356] on button "Verify with ConnectID" at bounding box center [458, 362] width 308 height 36
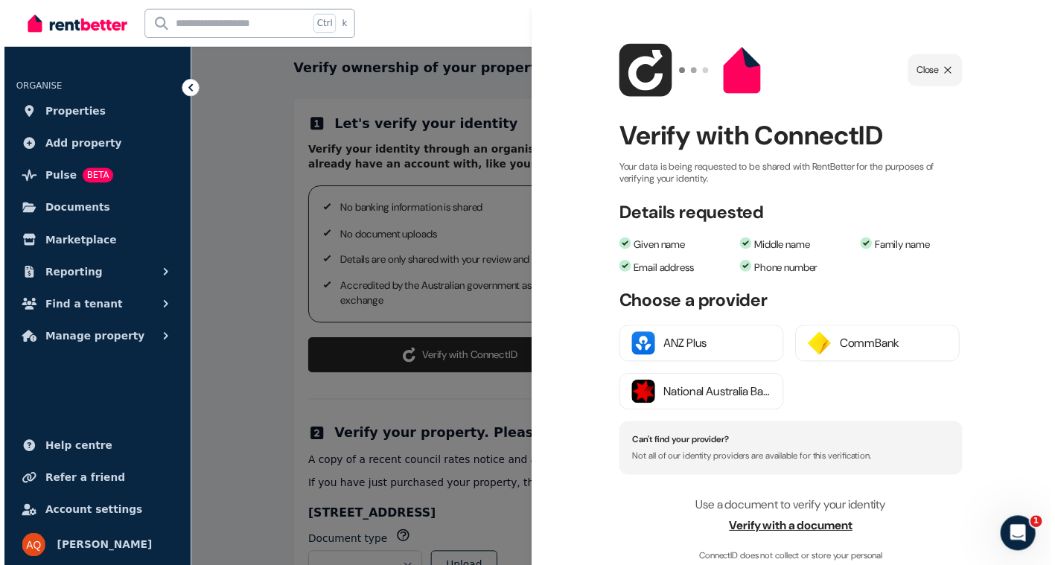
scroll to position [105, 0]
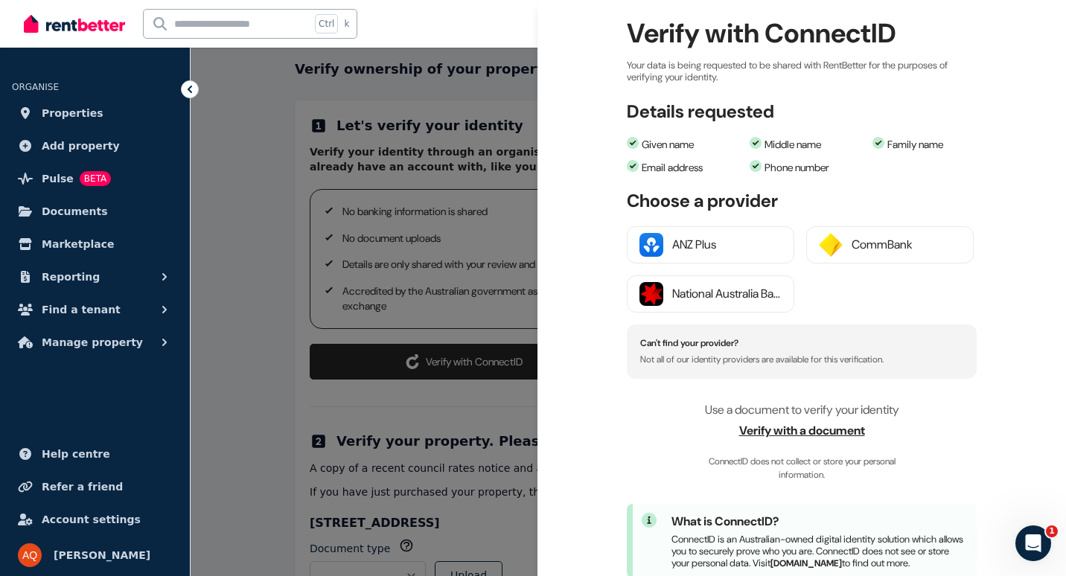
click at [780, 427] on span "Verify with a document" at bounding box center [802, 431] width 350 height 18
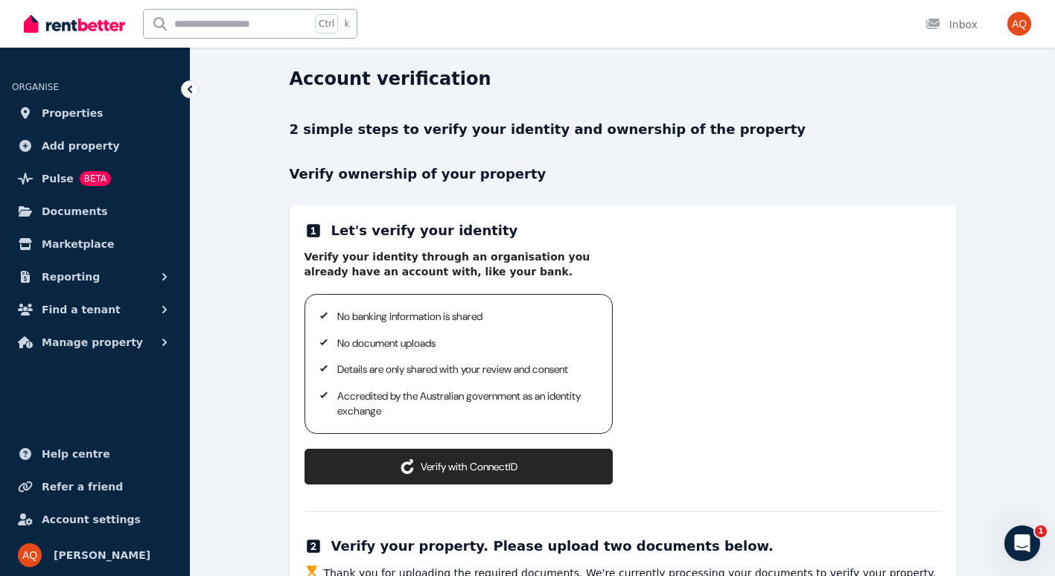
scroll to position [13, 0]
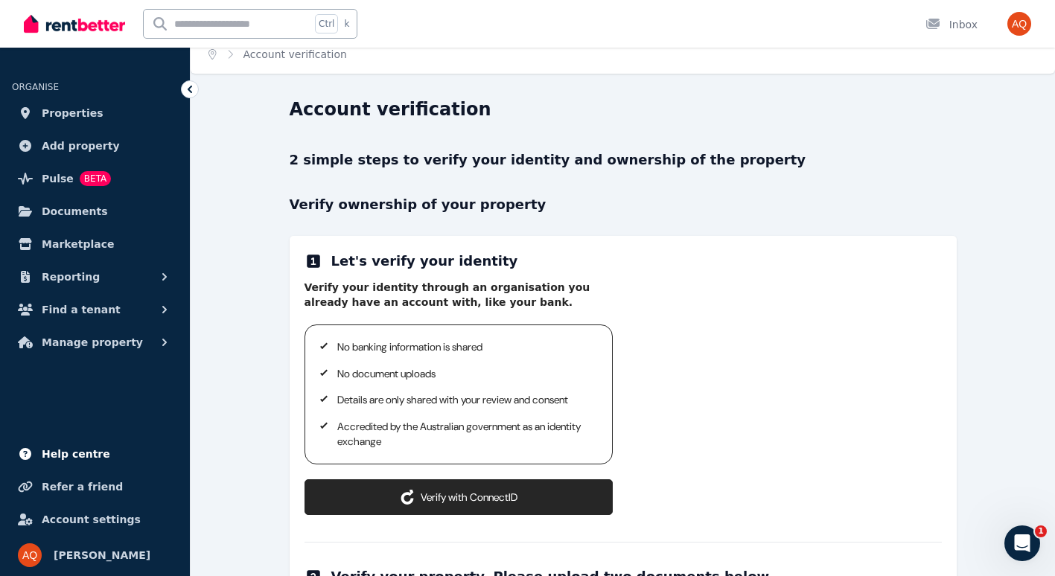
click at [74, 453] on span "Help centre" at bounding box center [76, 454] width 68 height 18
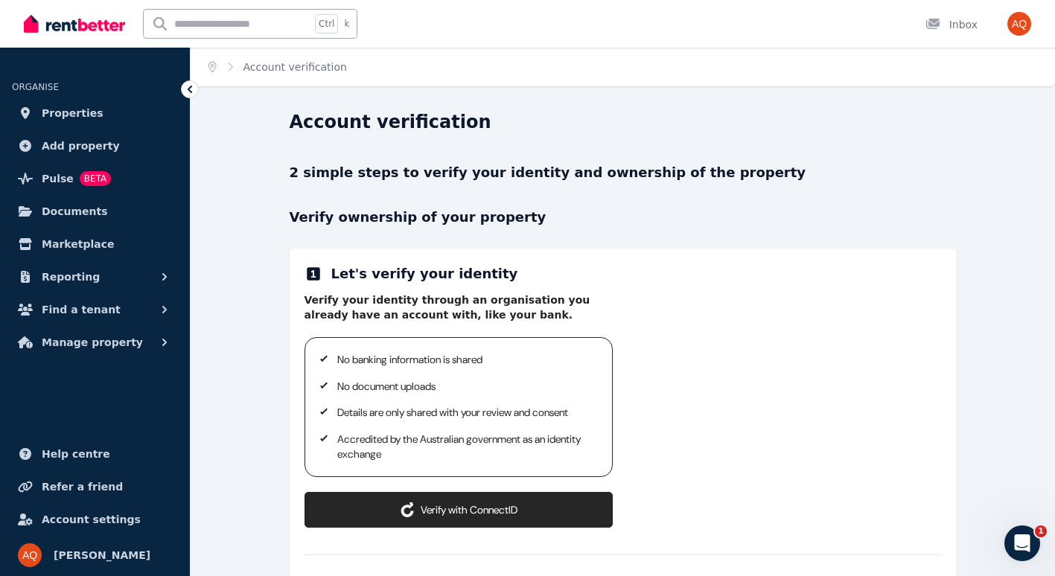
click at [452, 511] on button "Verify with ConnectID" at bounding box center [458, 510] width 308 height 36
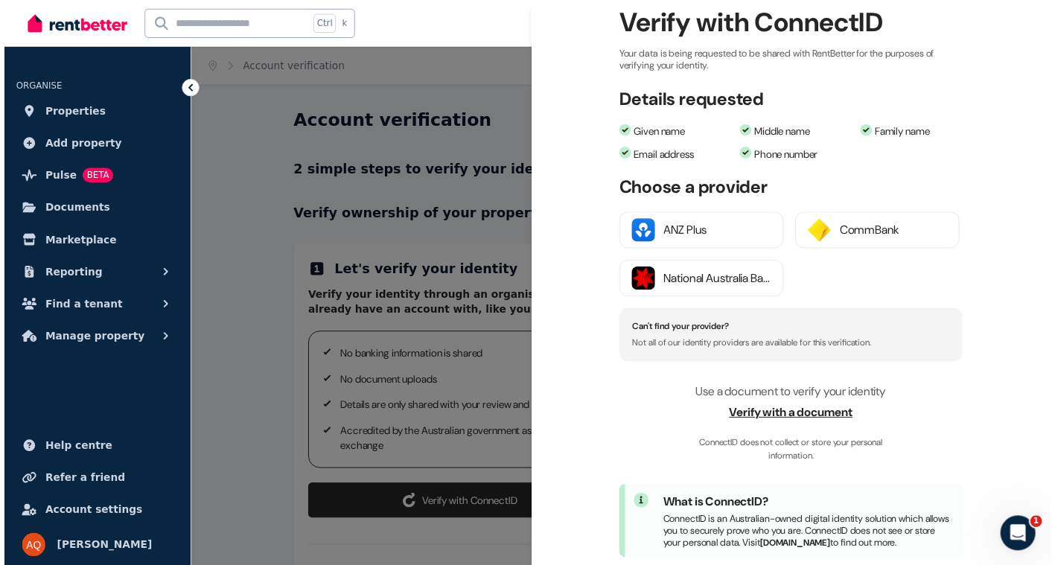
scroll to position [116, 0]
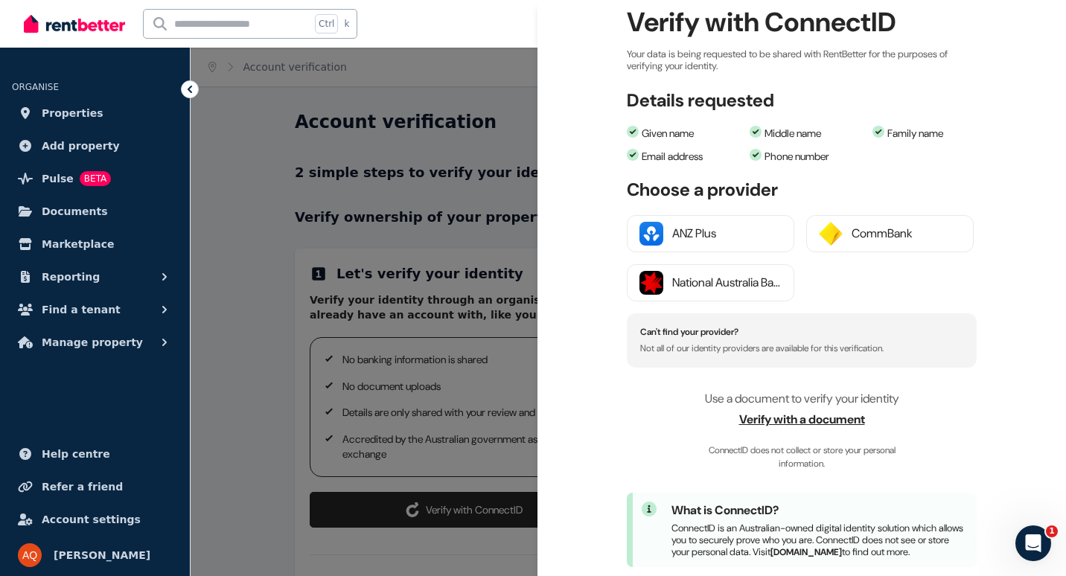
click at [818, 420] on span "Verify with a document" at bounding box center [802, 420] width 350 height 18
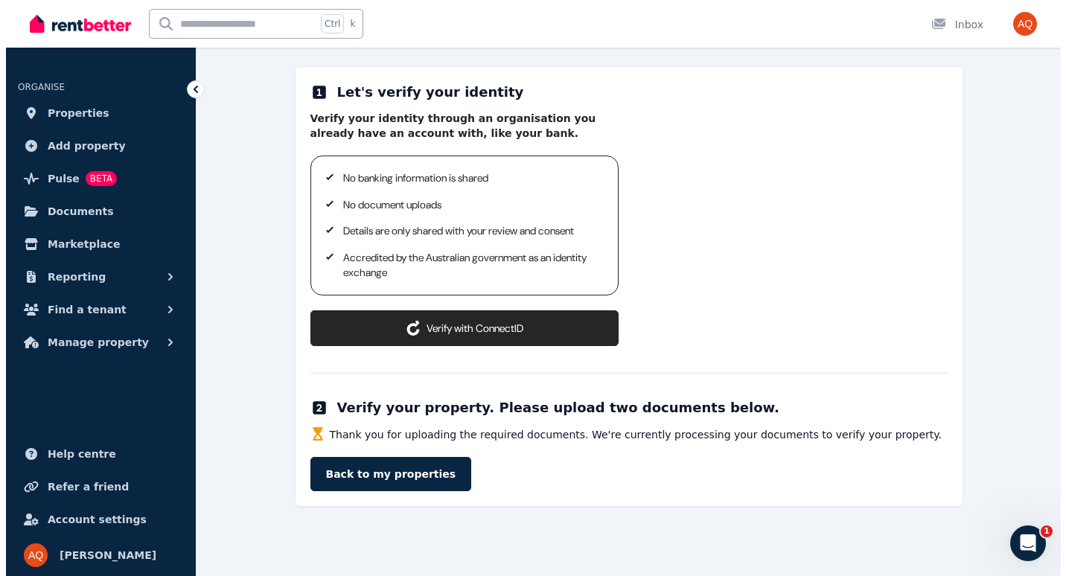
scroll to position [171, 0]
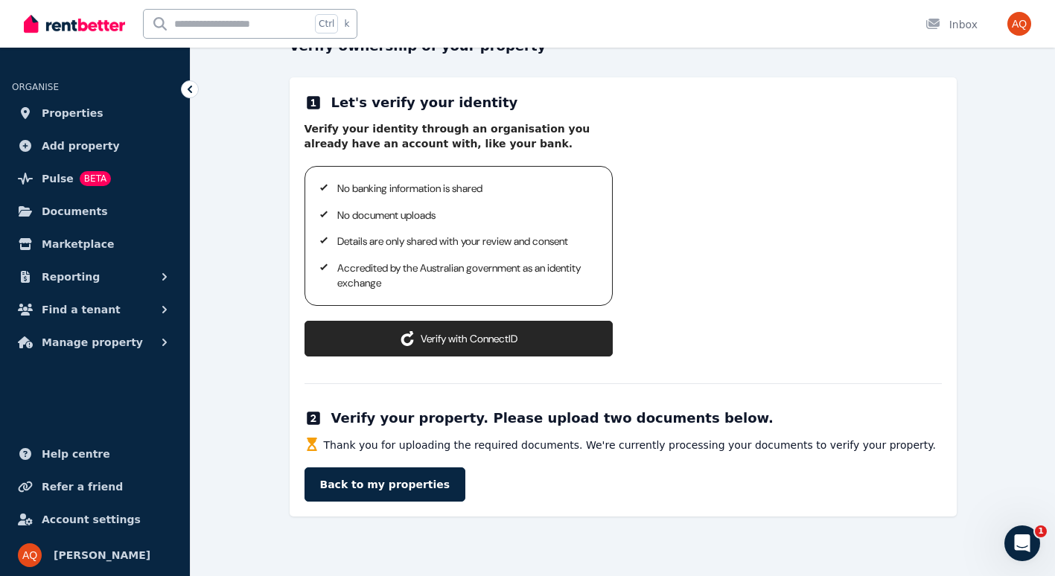
click at [491, 341] on button "Verify with ConnectID" at bounding box center [458, 339] width 308 height 36
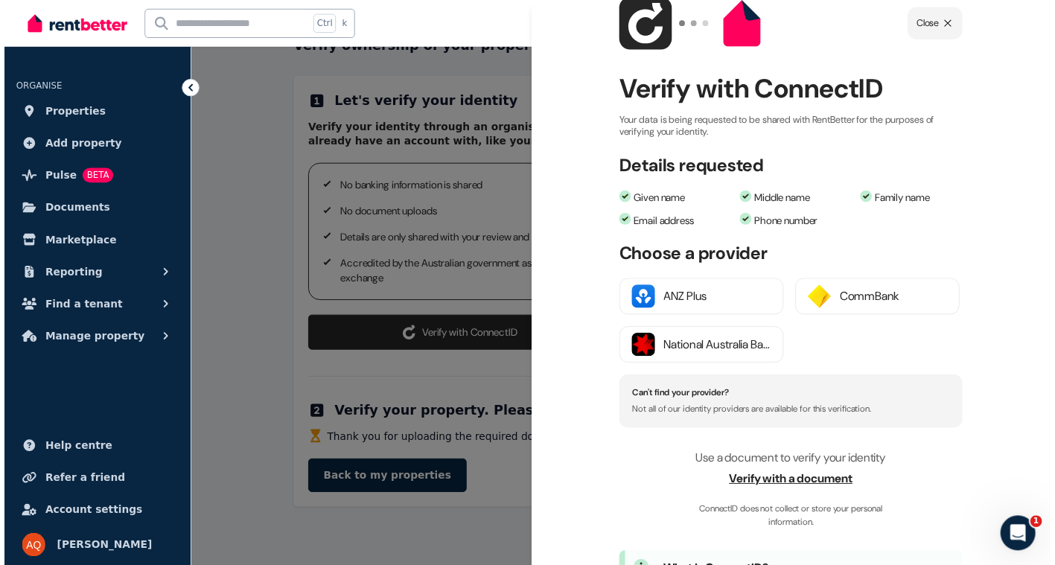
scroll to position [48, 0]
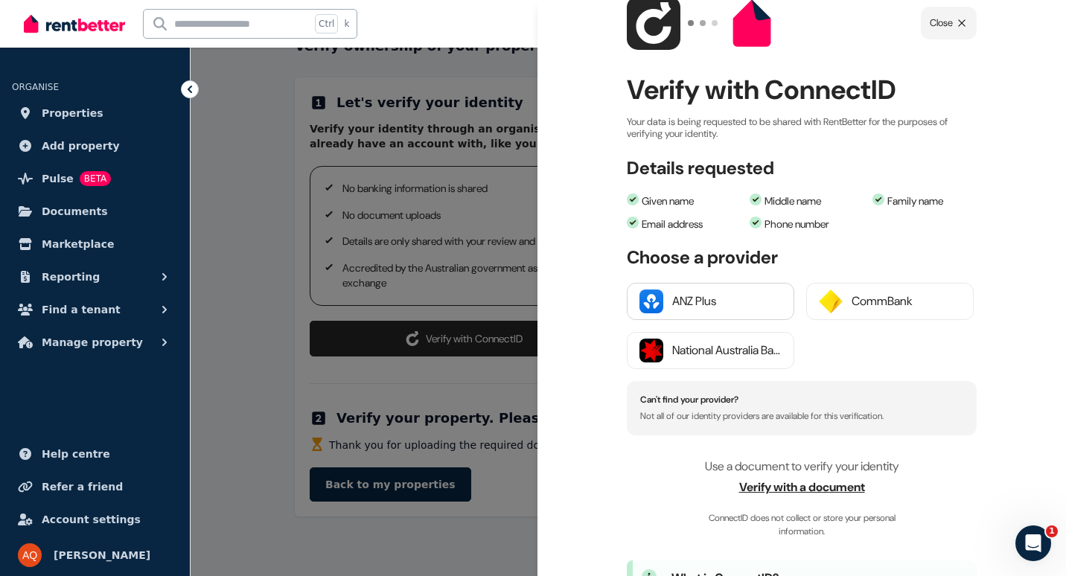
click at [703, 298] on div "ANZ Plus" at bounding box center [726, 302] width 109 height 18
